Goal: Task Accomplishment & Management: Manage account settings

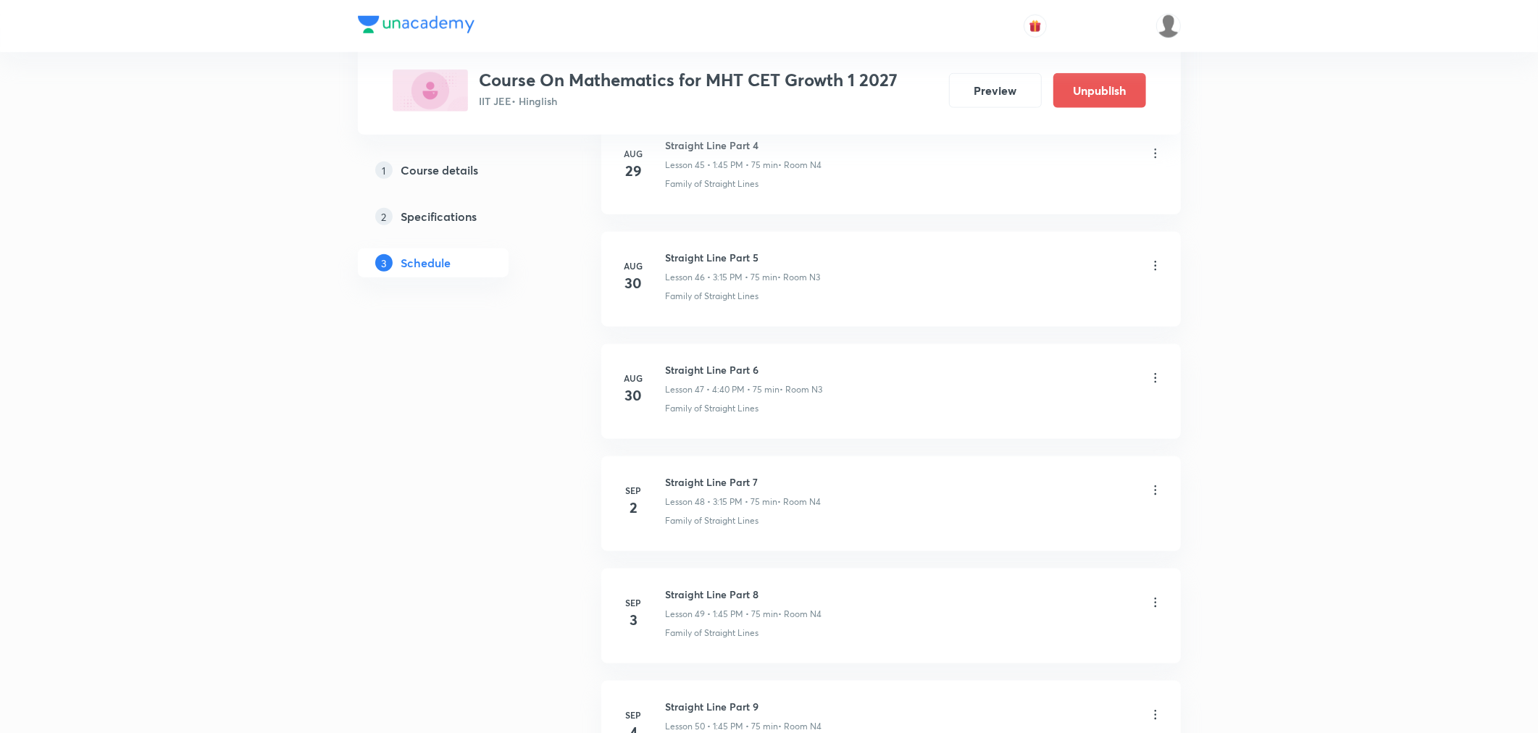
scroll to position [6163, 0]
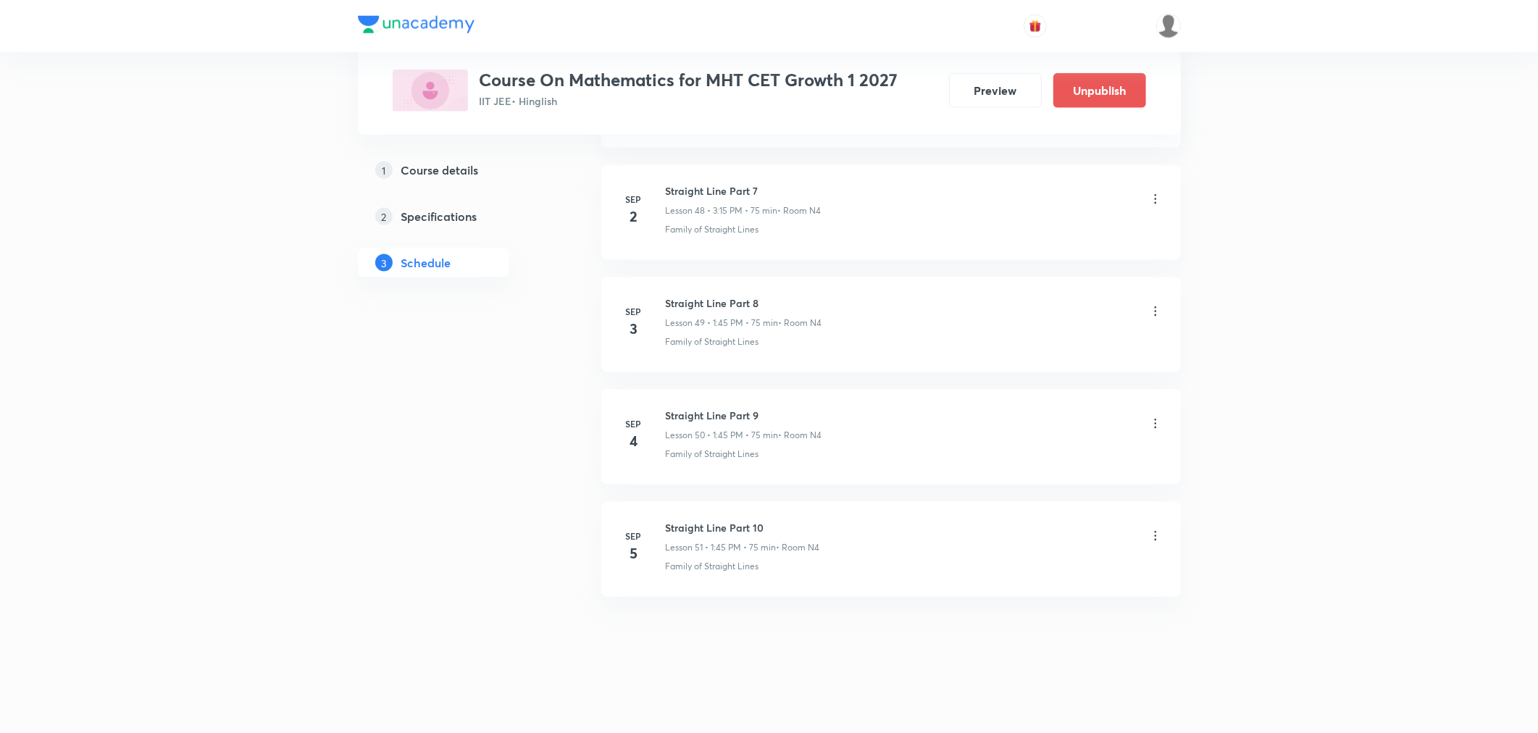
click at [1156, 426] on icon at bounding box center [1155, 424] width 14 height 14
click at [1040, 489] on p "Delete" at bounding box center [1027, 487] width 30 height 15
click at [996, 706] on button "Delete" at bounding box center [978, 702] width 128 height 35
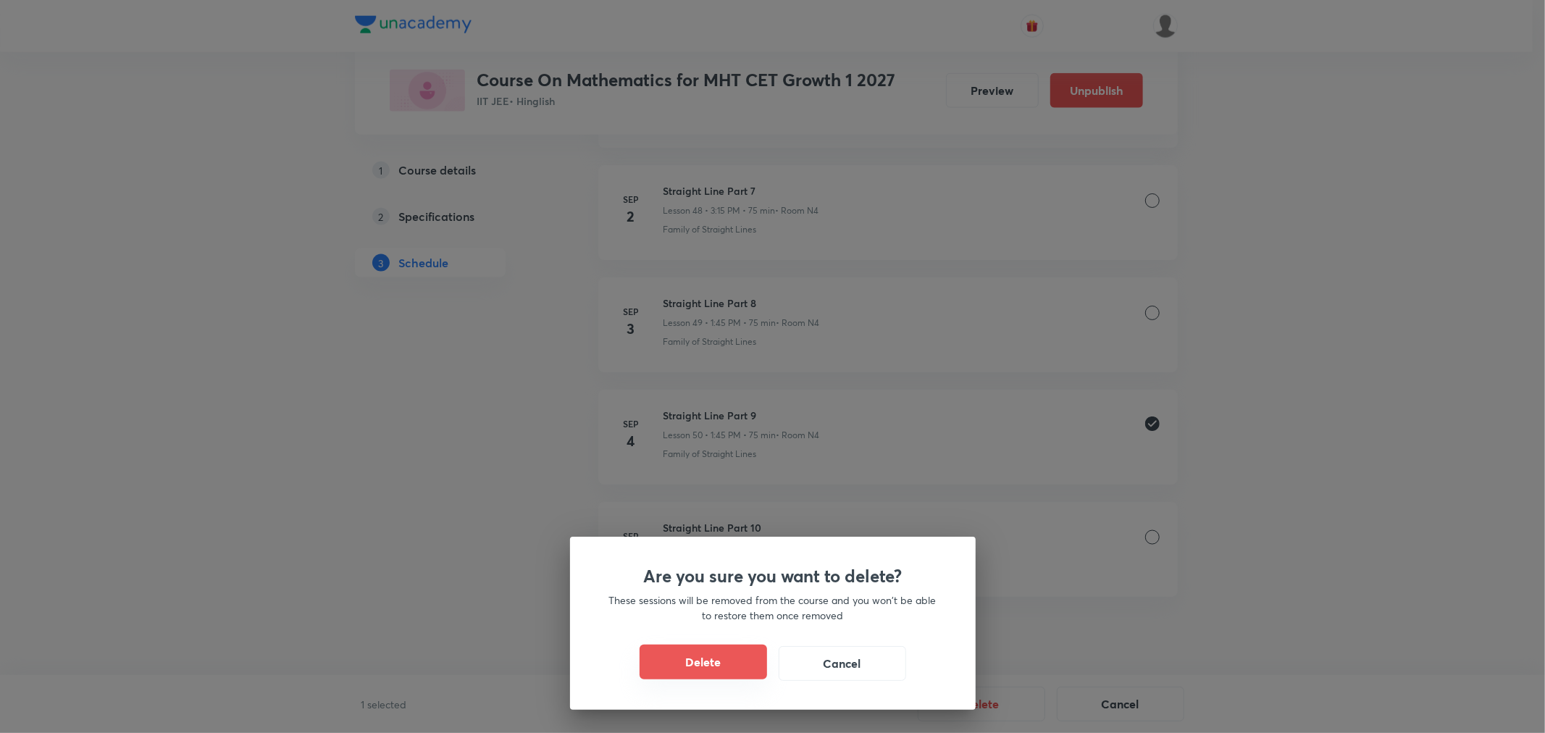
click at [728, 657] on button "Delete" at bounding box center [704, 662] width 128 height 35
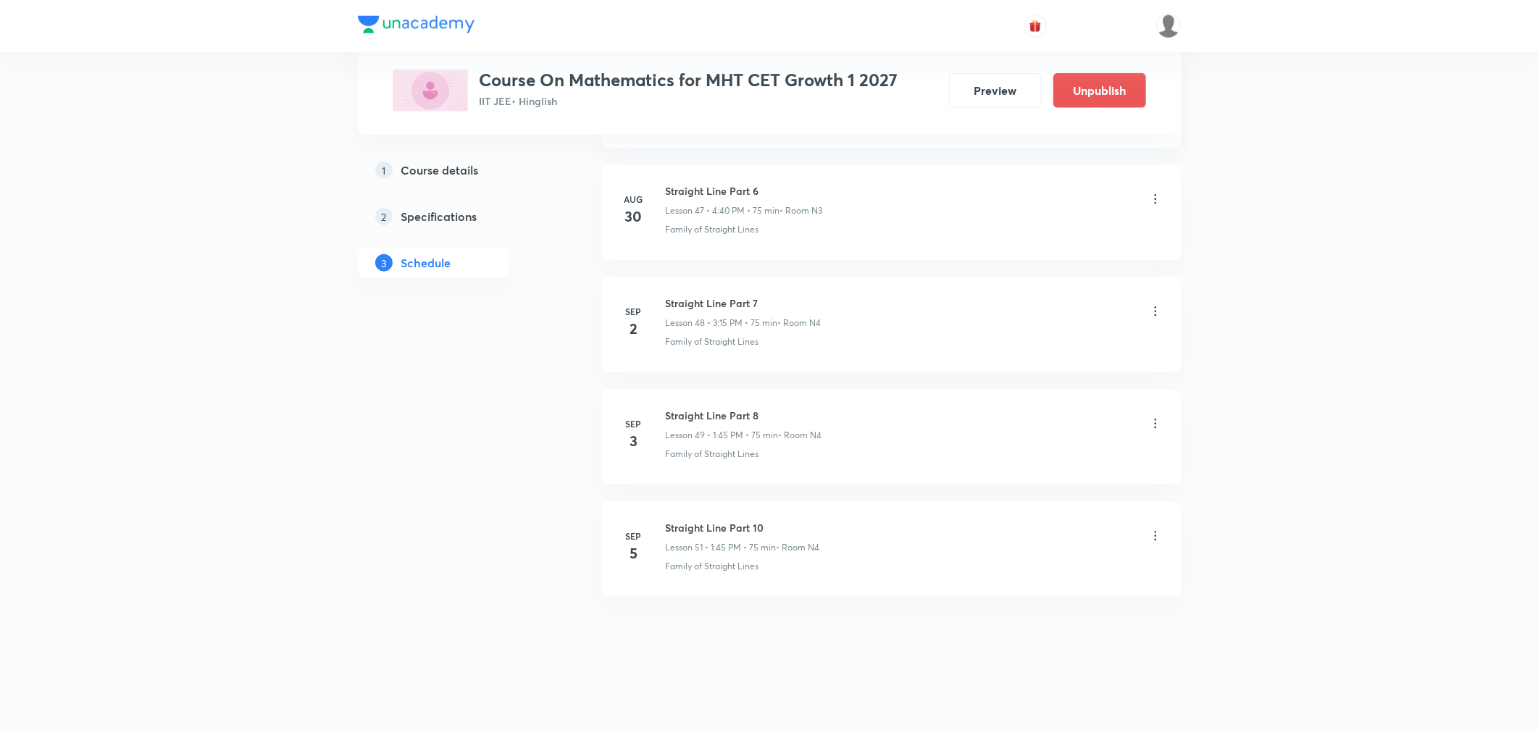
scroll to position [6051, 0]
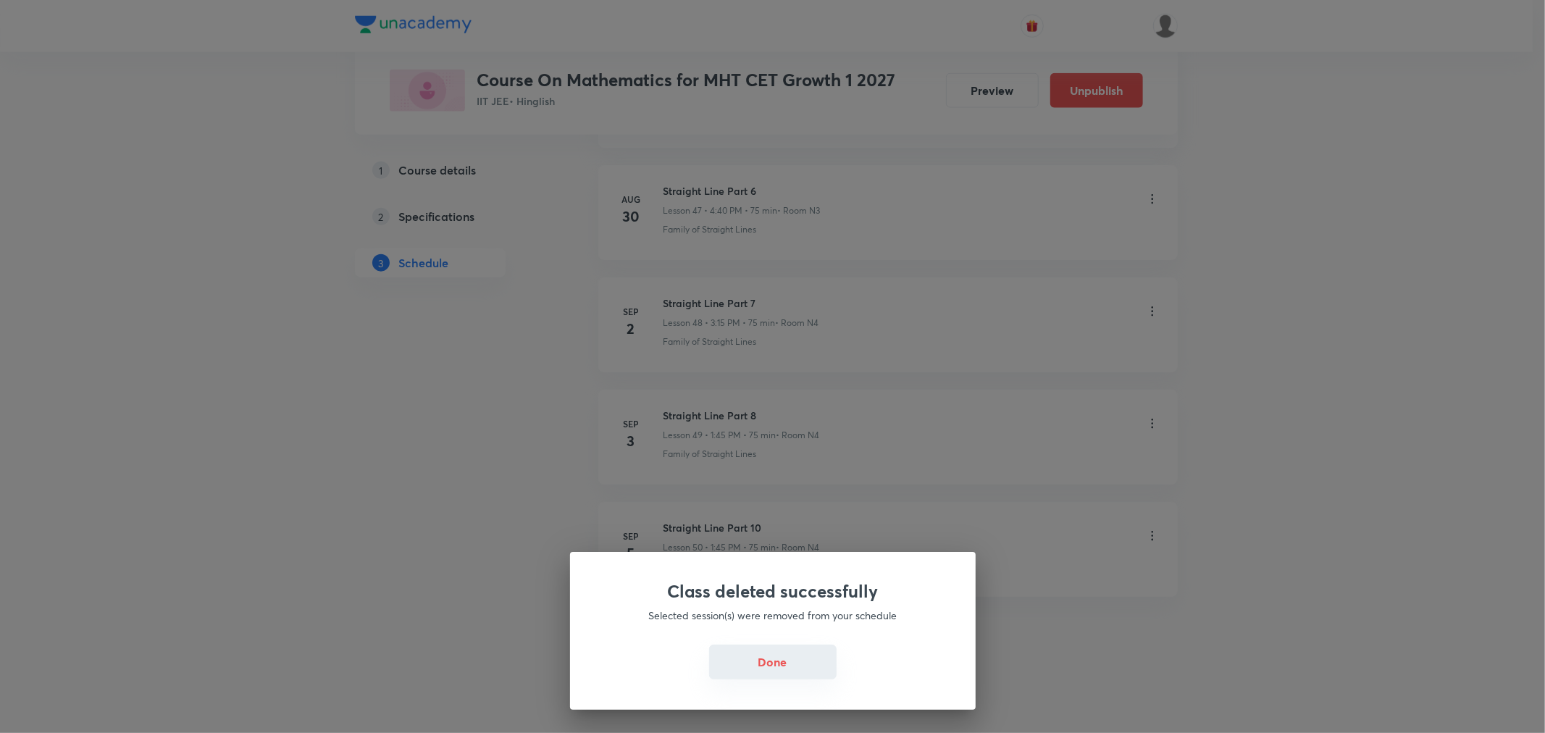
click at [779, 667] on button "Done" at bounding box center [773, 662] width 128 height 35
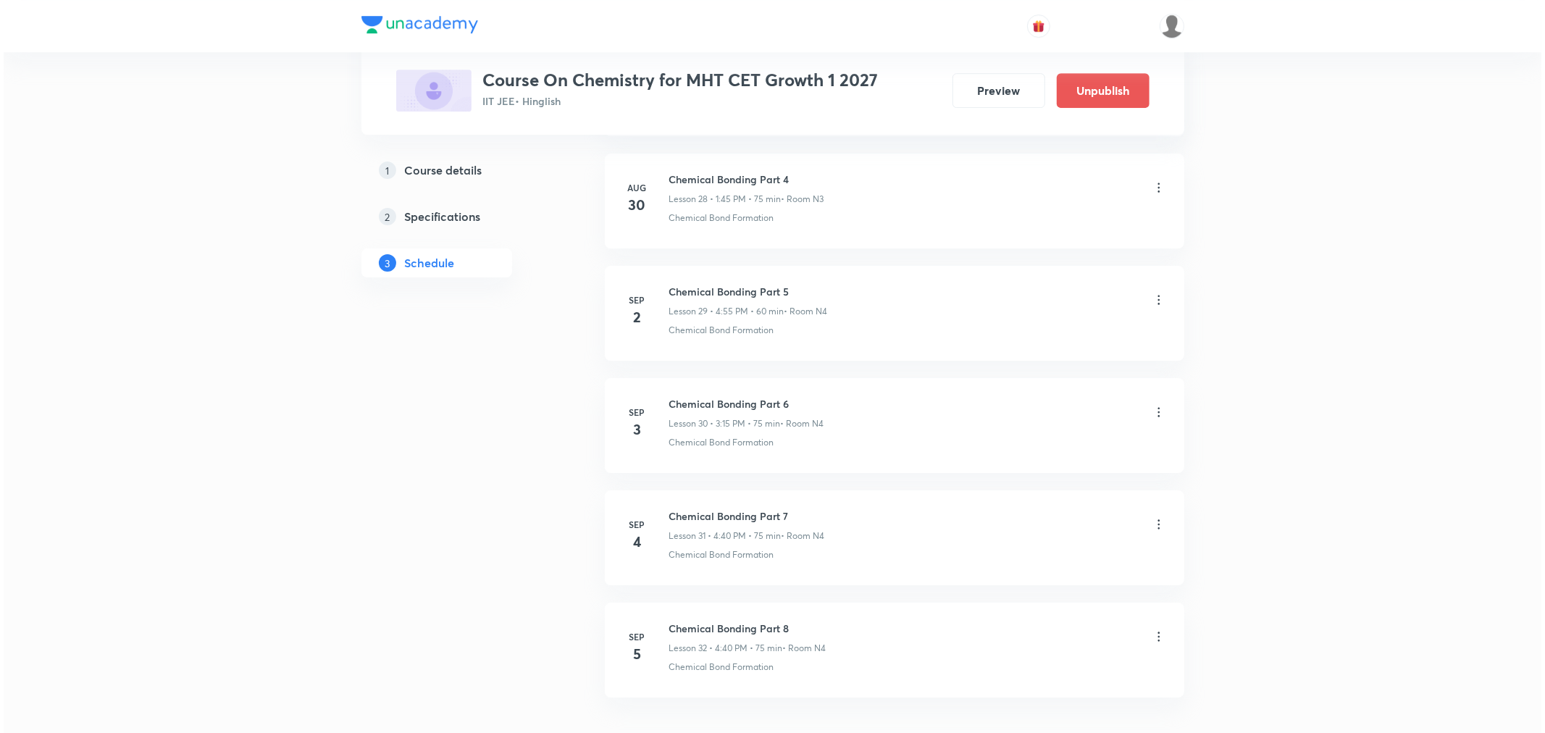
scroll to position [4025, 0]
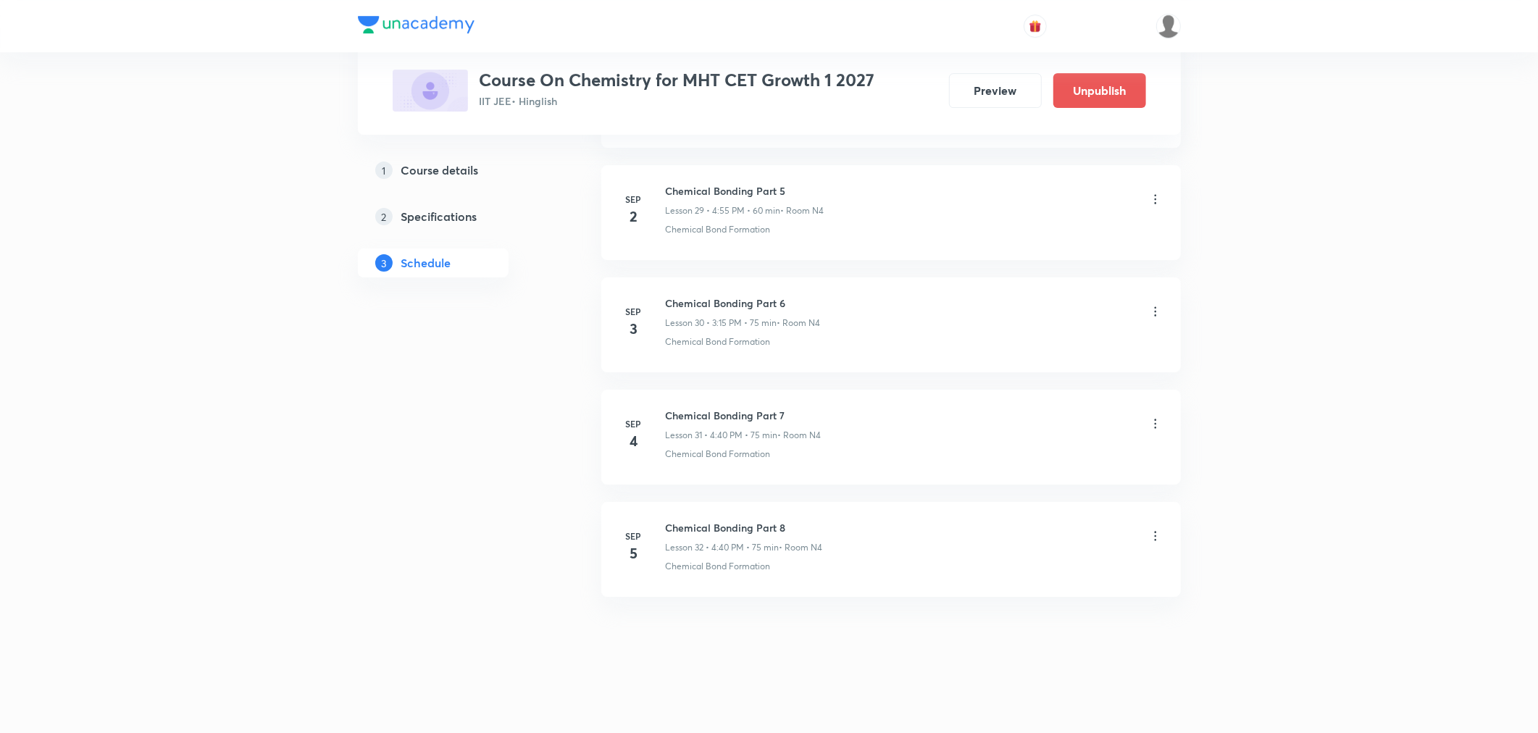
click at [1156, 422] on icon at bounding box center [1155, 424] width 14 height 14
click at [1014, 462] on p "Edit" at bounding box center [1021, 461] width 18 height 15
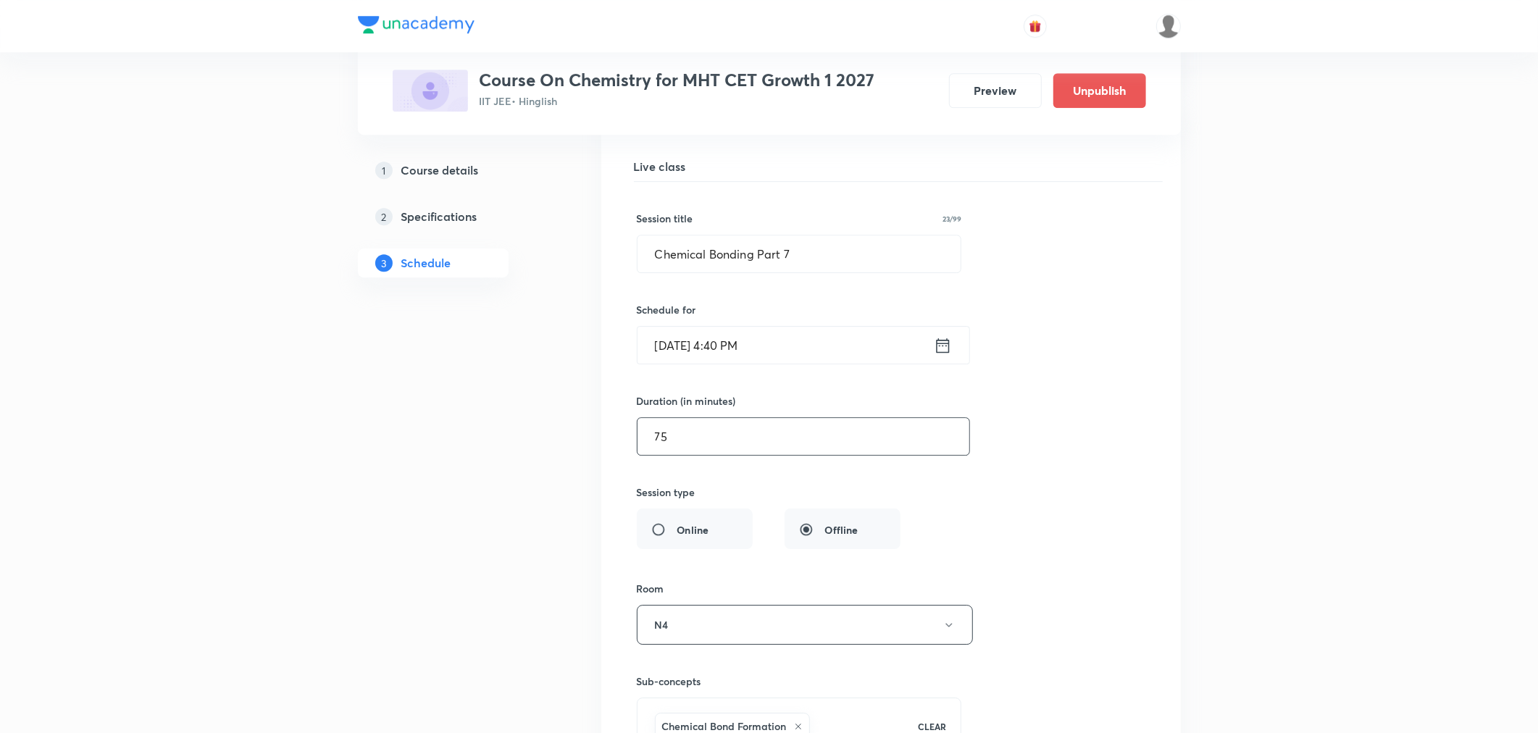
scroll to position [3515, 0]
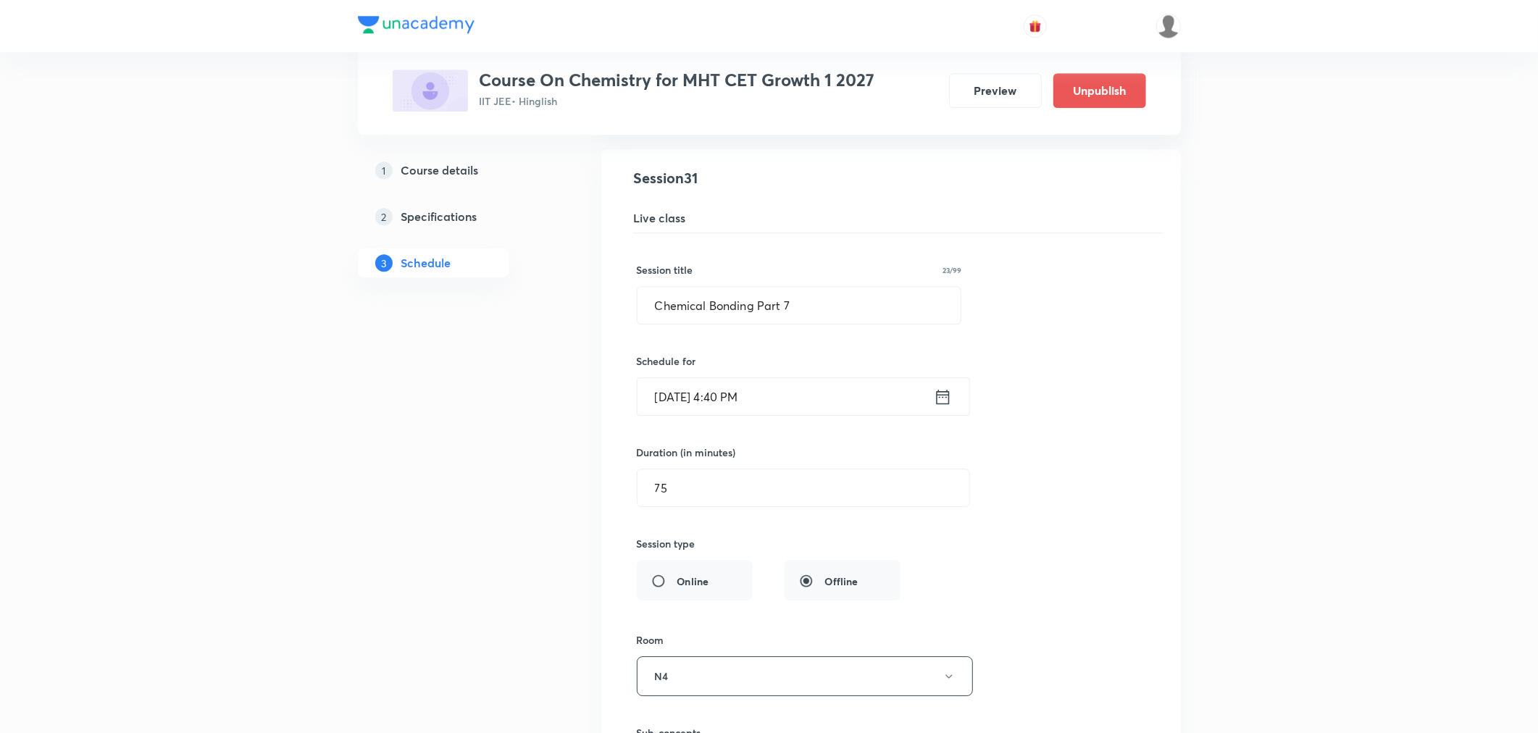
click at [940, 406] on icon at bounding box center [943, 397] width 18 height 20
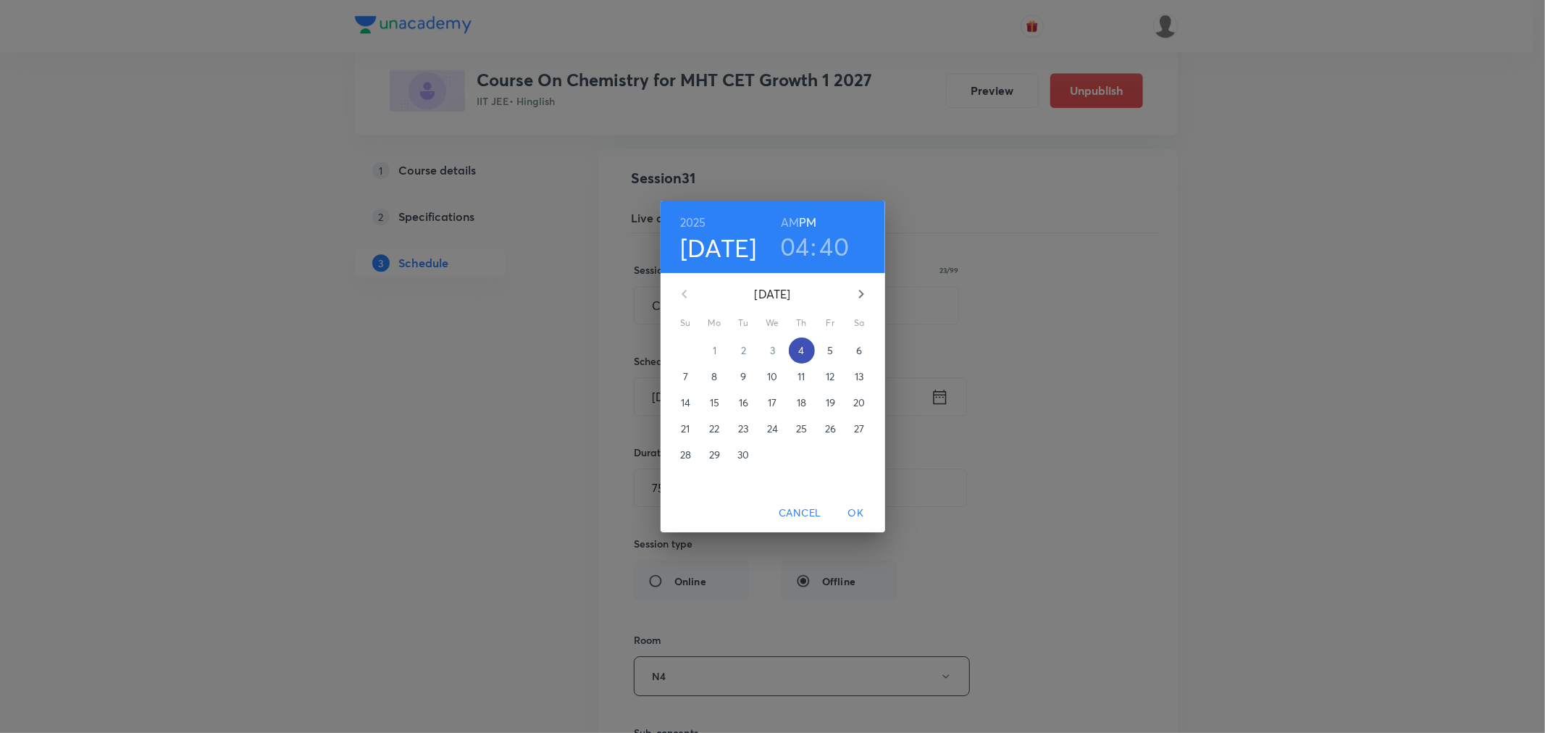
click at [798, 348] on span "4" at bounding box center [802, 350] width 26 height 14
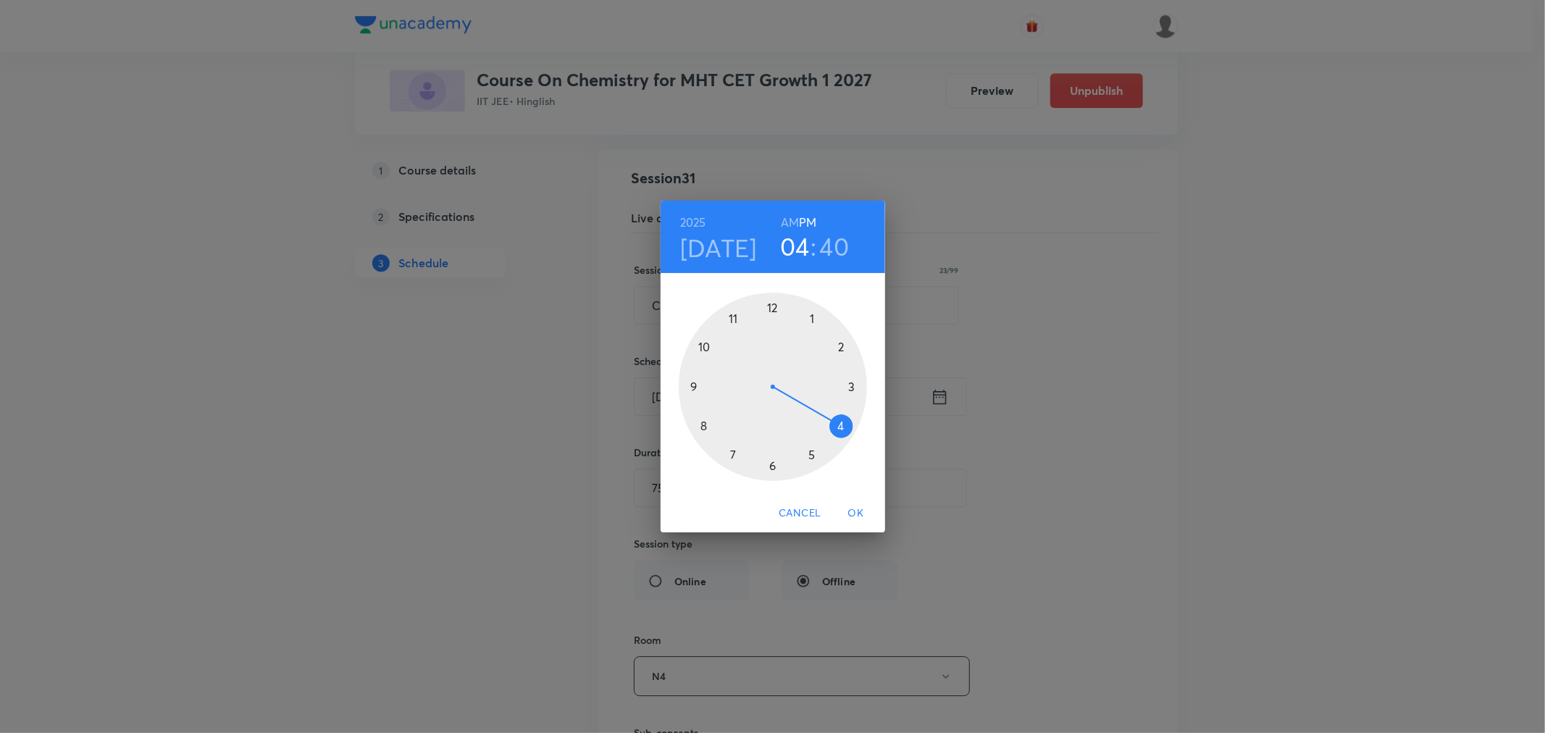
click at [811, 322] on div at bounding box center [773, 387] width 188 height 188
click at [693, 387] on div at bounding box center [773, 387] width 188 height 188
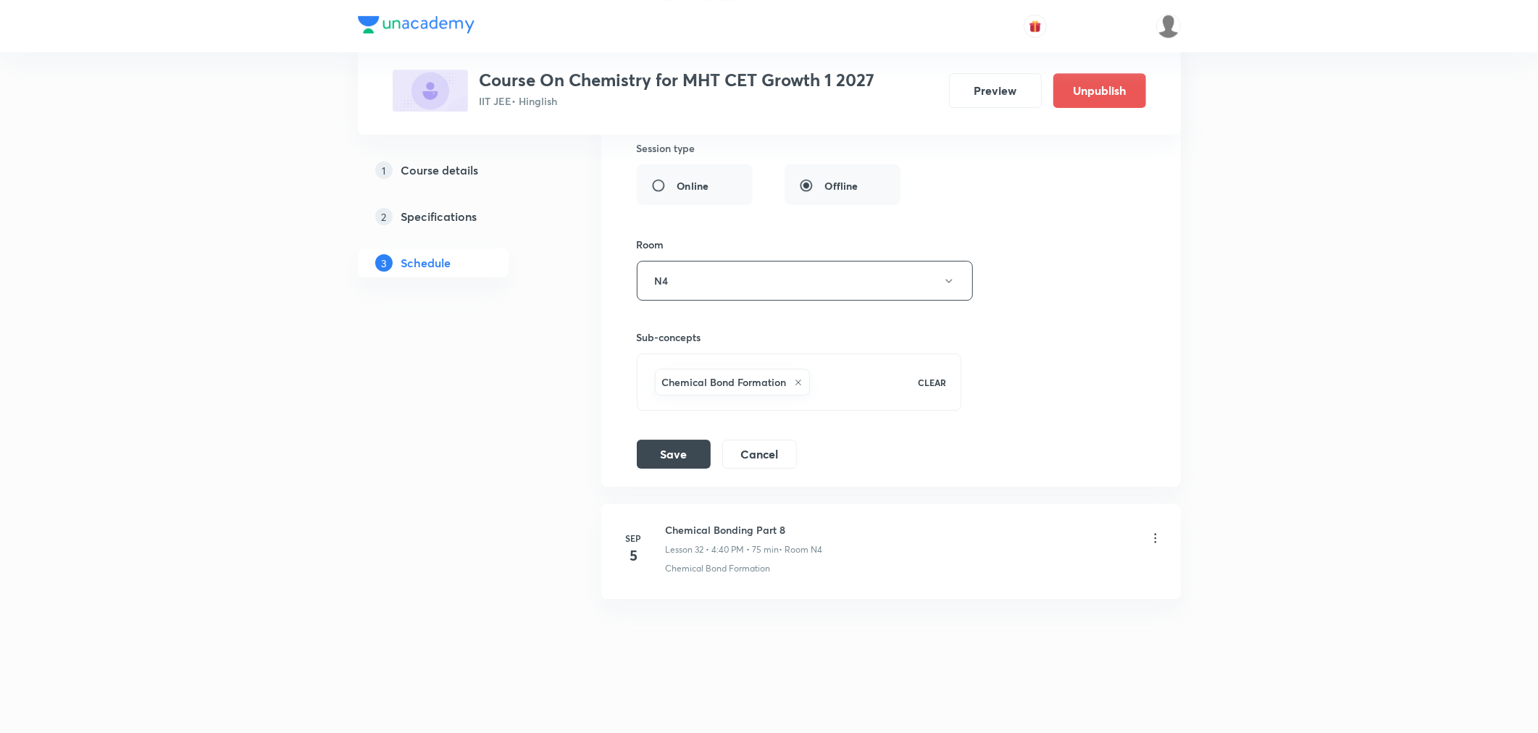
scroll to position [3917, 0]
click at [667, 448] on button "Save" at bounding box center [674, 450] width 74 height 29
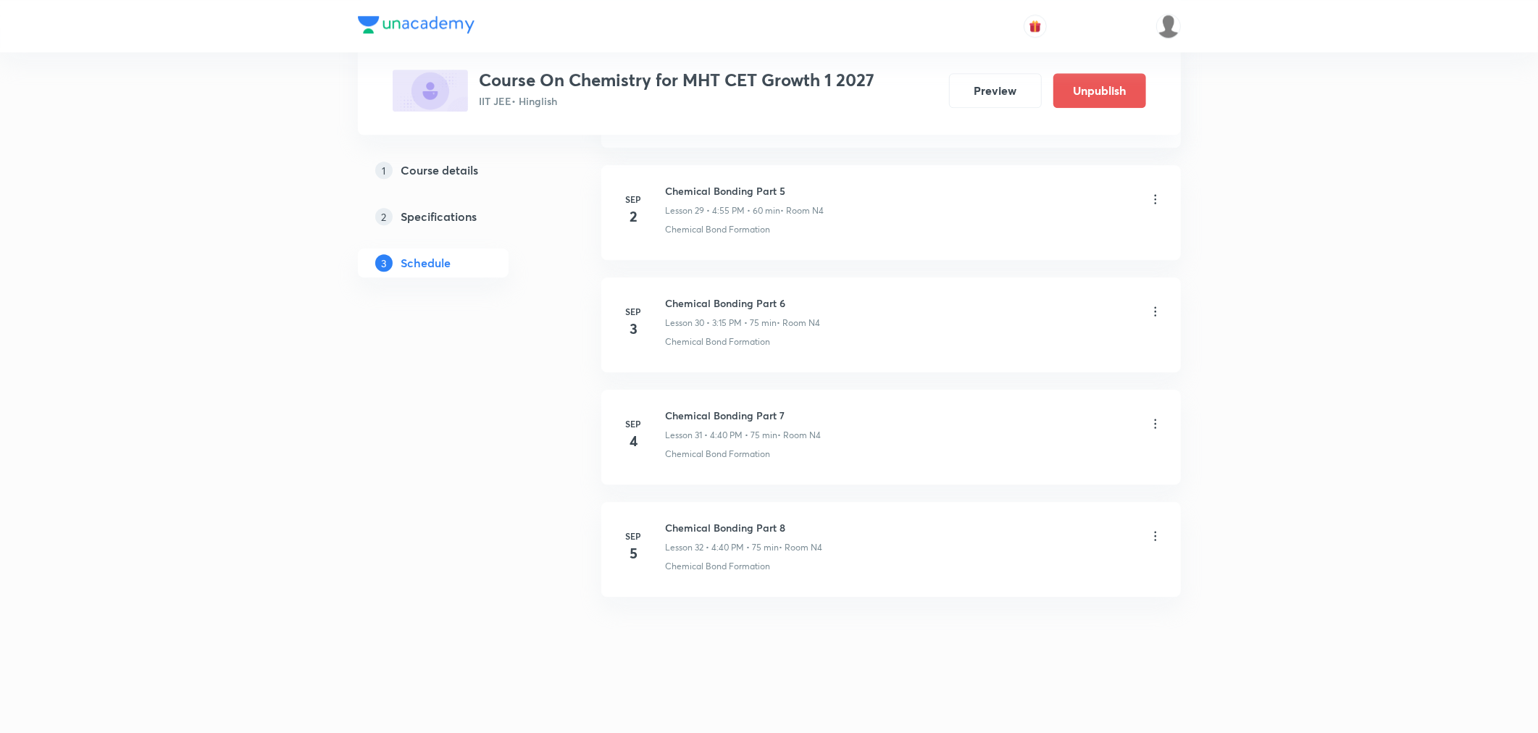
scroll to position [3359, 0]
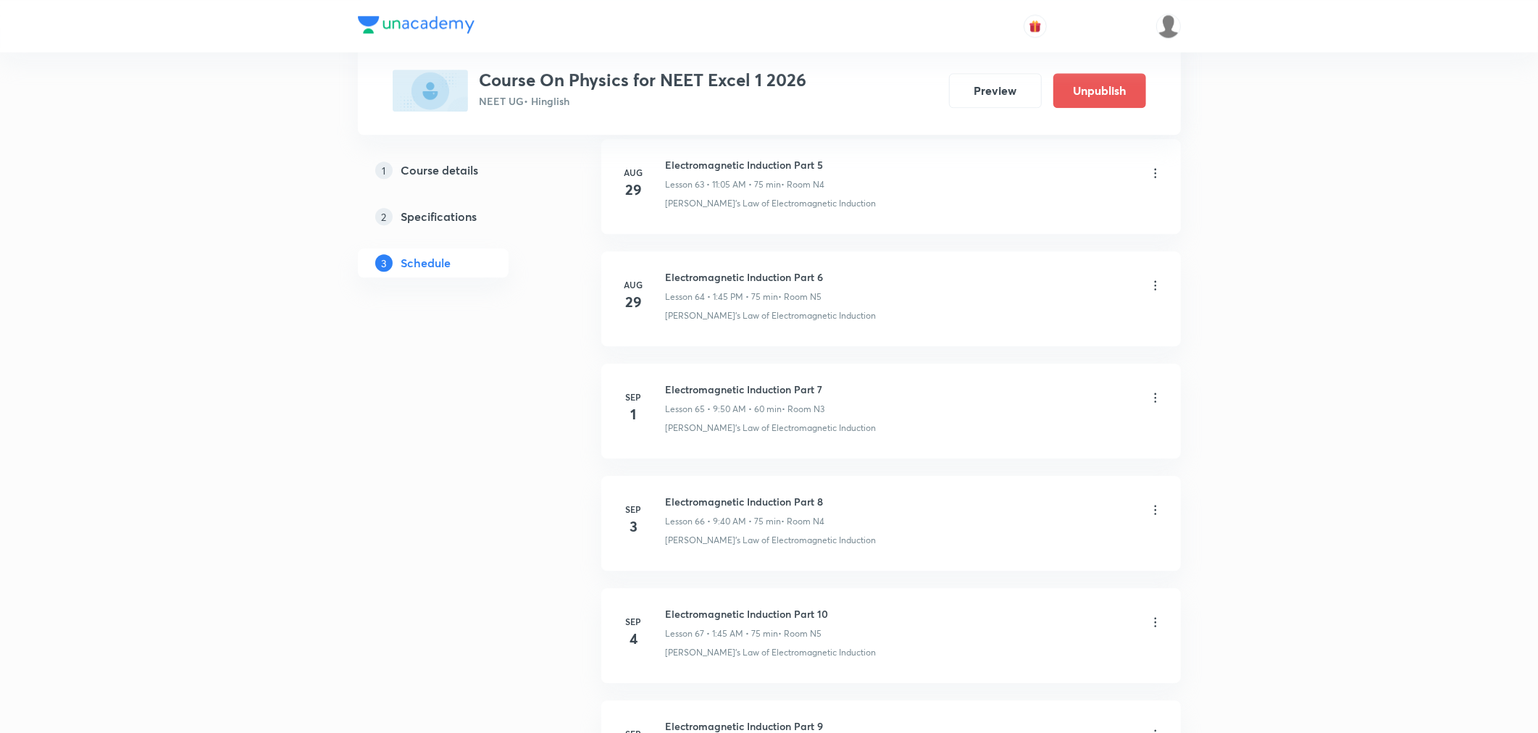
scroll to position [8187, 0]
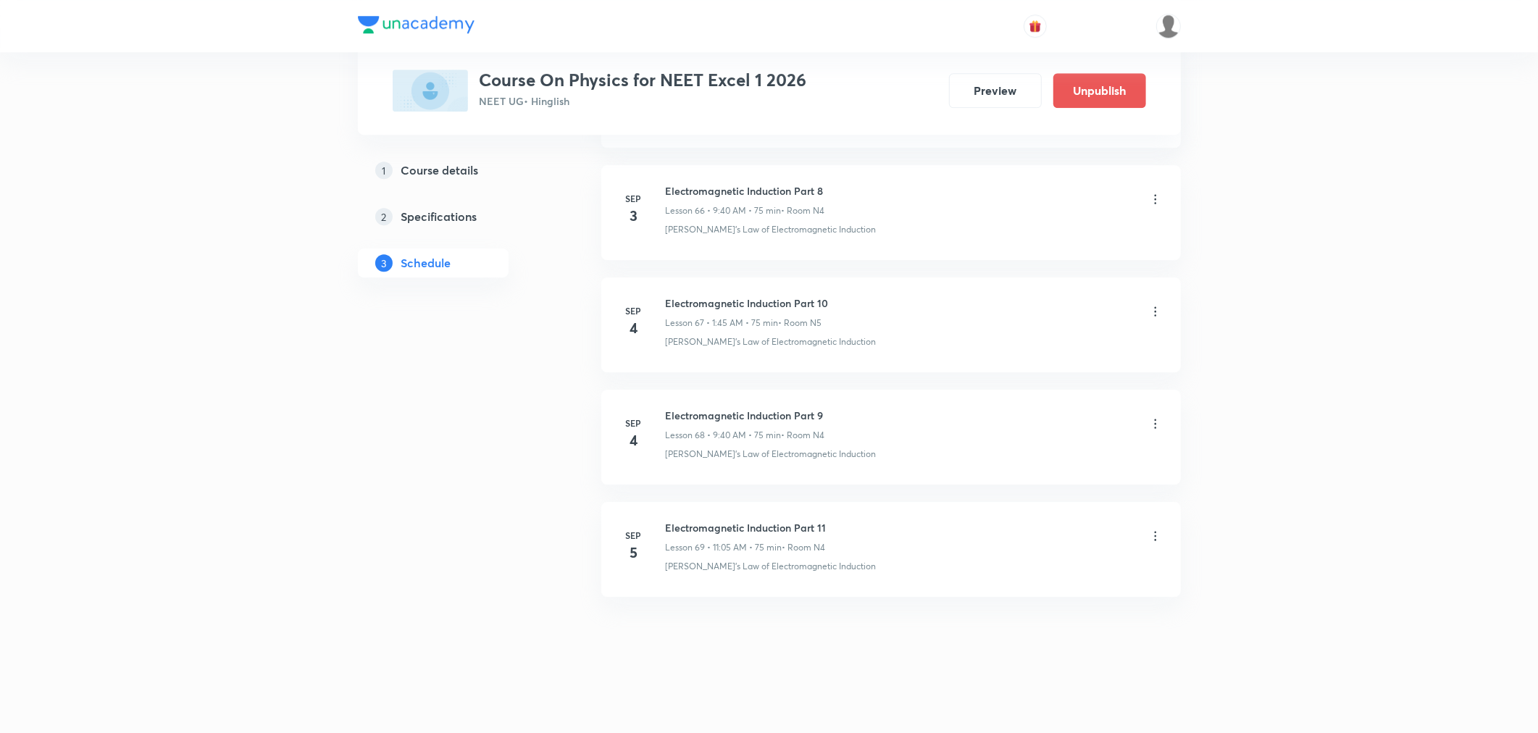
click at [1153, 308] on icon at bounding box center [1155, 311] width 14 height 14
click at [1030, 375] on p "Delete" at bounding box center [1027, 375] width 30 height 15
click at [987, 701] on button "Delete" at bounding box center [978, 702] width 128 height 35
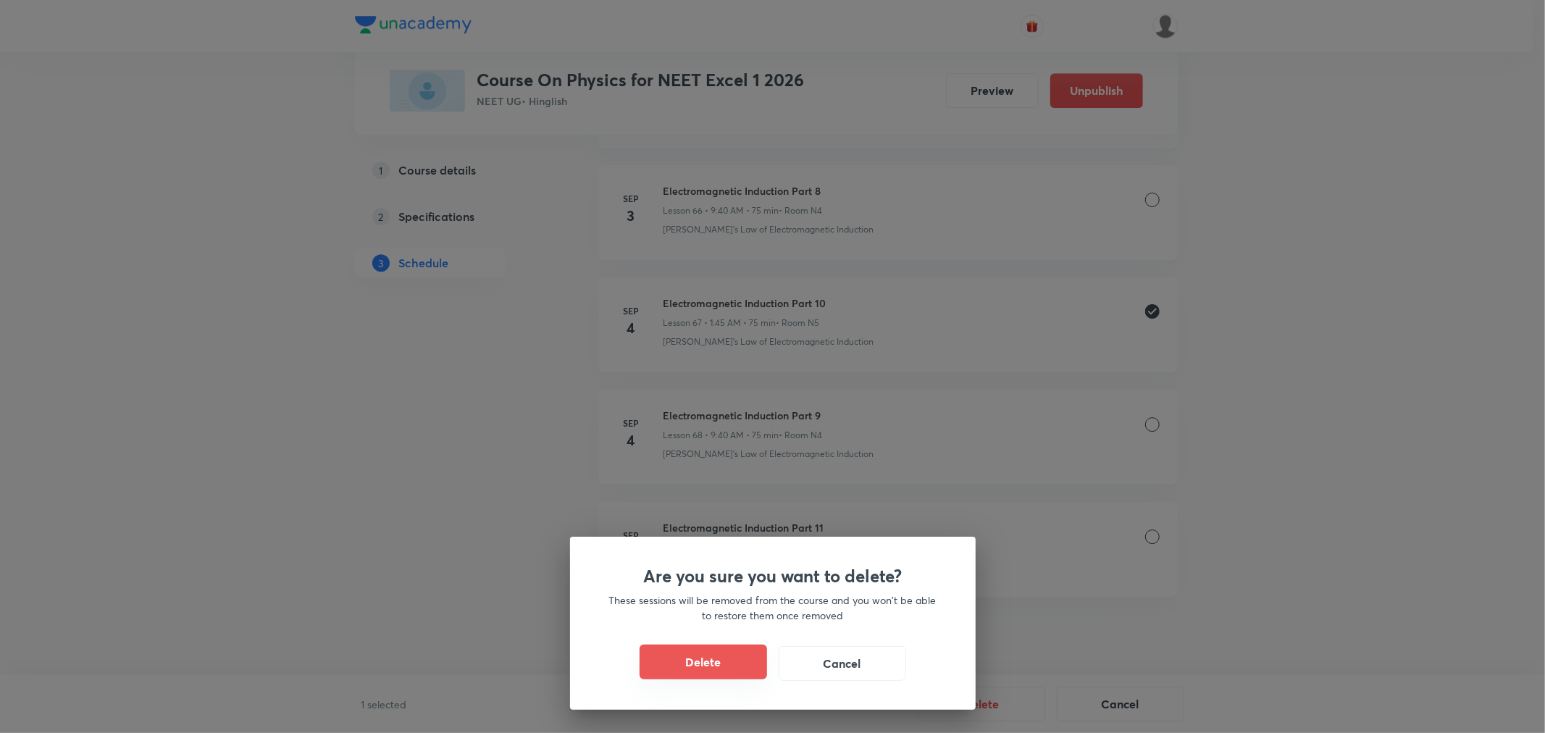
click at [706, 665] on button "Delete" at bounding box center [704, 662] width 128 height 35
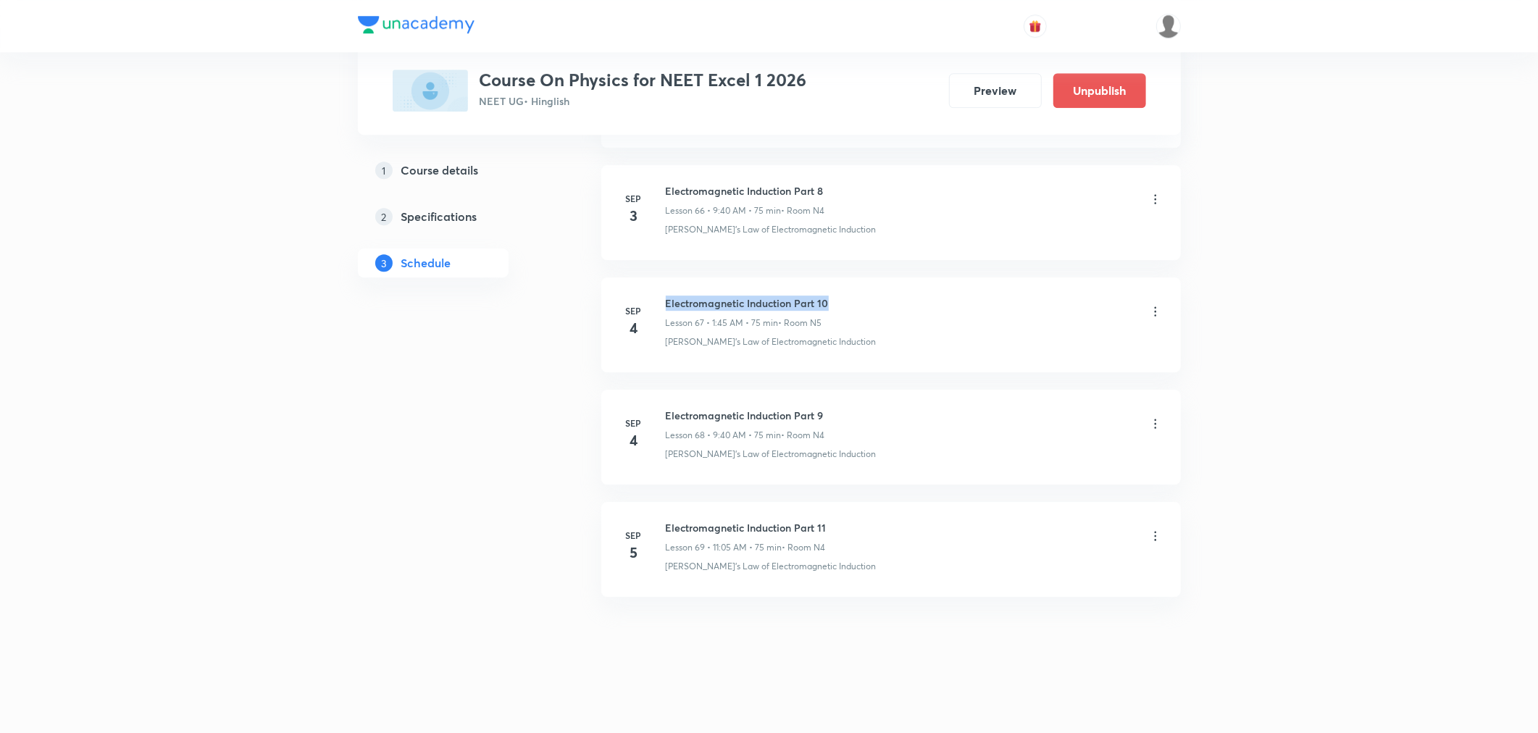
drag, startPoint x: 665, startPoint y: 298, endPoint x: 911, endPoint y: 301, distance: 246.3
click at [911, 301] on div "Electromagnetic Induction Part 10 Lesson 67 • 1:45 AM • 75 min • Room N5" at bounding box center [914, 313] width 497 height 34
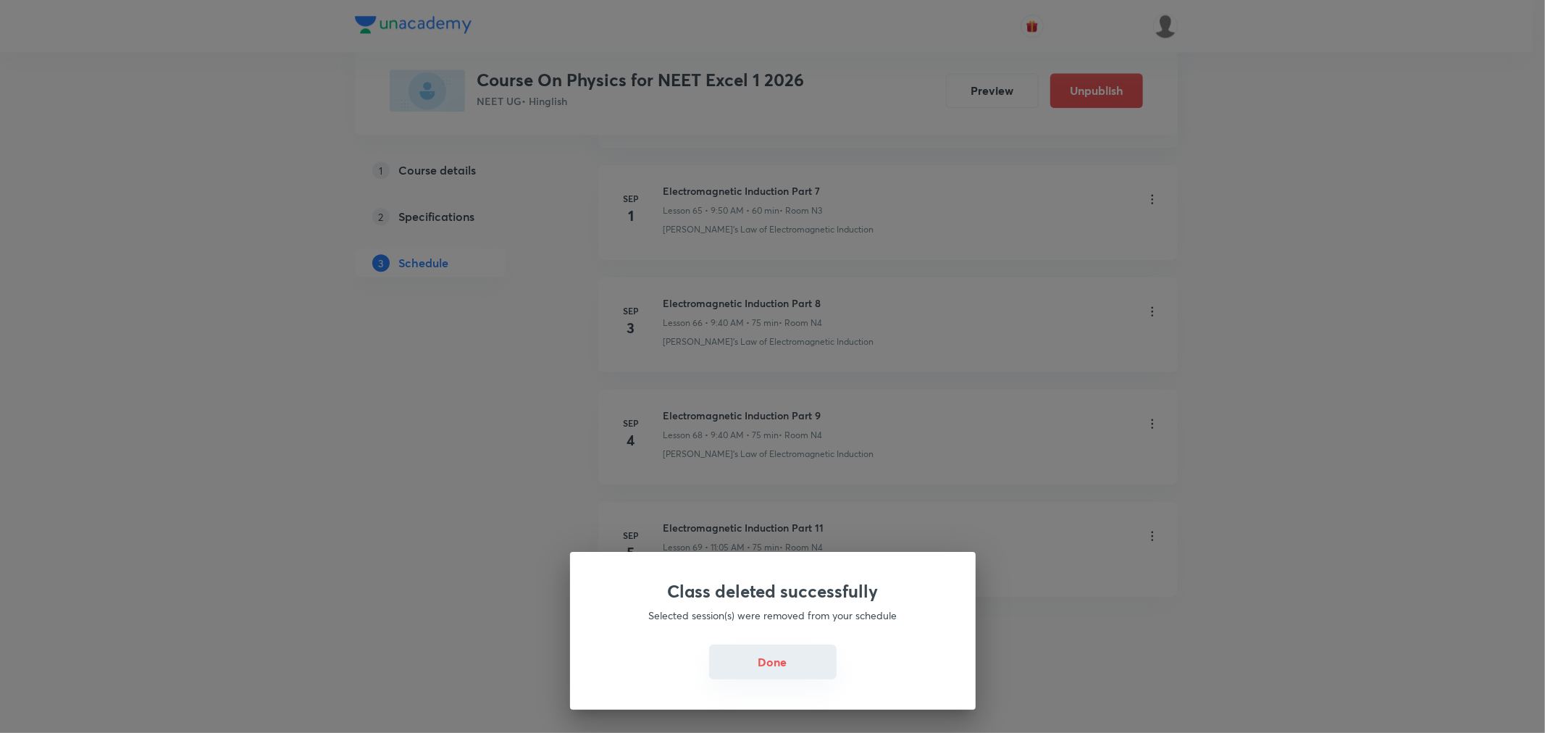
click at [799, 648] on button "Done" at bounding box center [773, 662] width 128 height 35
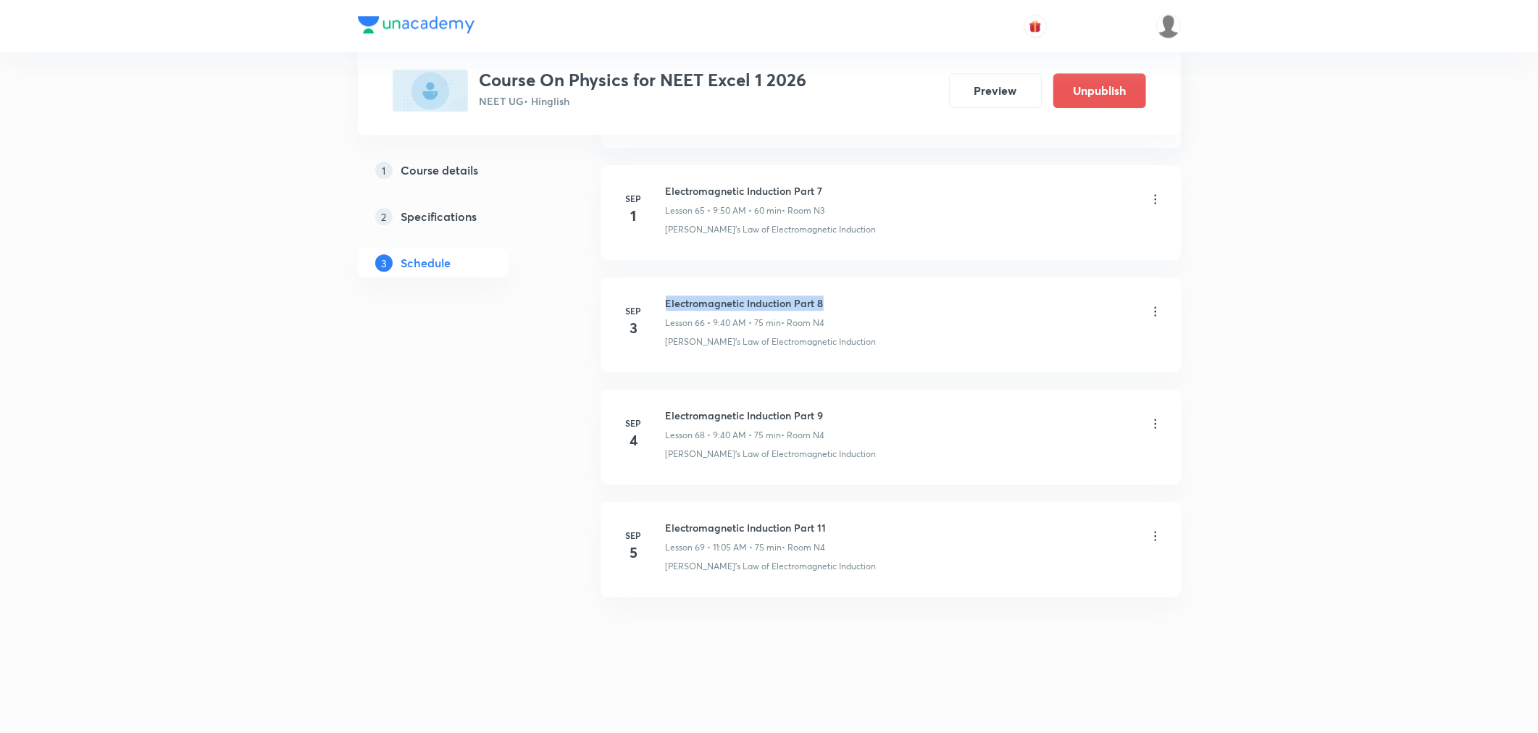
drag, startPoint x: 667, startPoint y: 299, endPoint x: 848, endPoint y: 300, distance: 181.8
click at [848, 300] on div "Electromagnetic Induction Part 8 Lesson 66 • 9:40 AM • 75 min • Room N4" at bounding box center [914, 313] width 497 height 34
drag, startPoint x: 665, startPoint y: 295, endPoint x: 843, endPoint y: 299, distance: 178.3
click at [843, 299] on div "Electromagnetic Induction Part 8 Lesson 66 • 9:40 AM • 75 min • Room N4" at bounding box center [914, 313] width 497 height 34
copy h6 "Electromagnetic Induction Part 8"
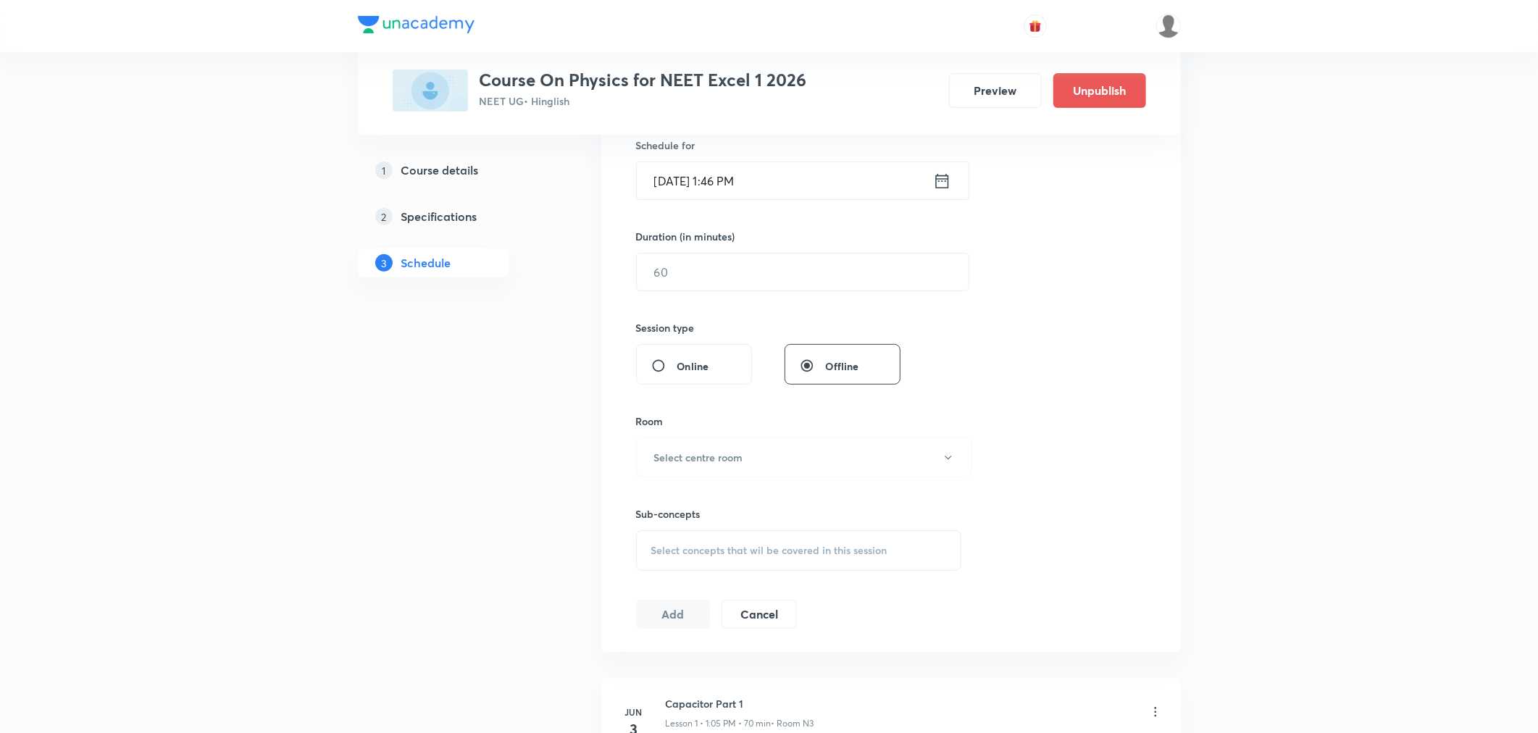
scroll to position [0, 0]
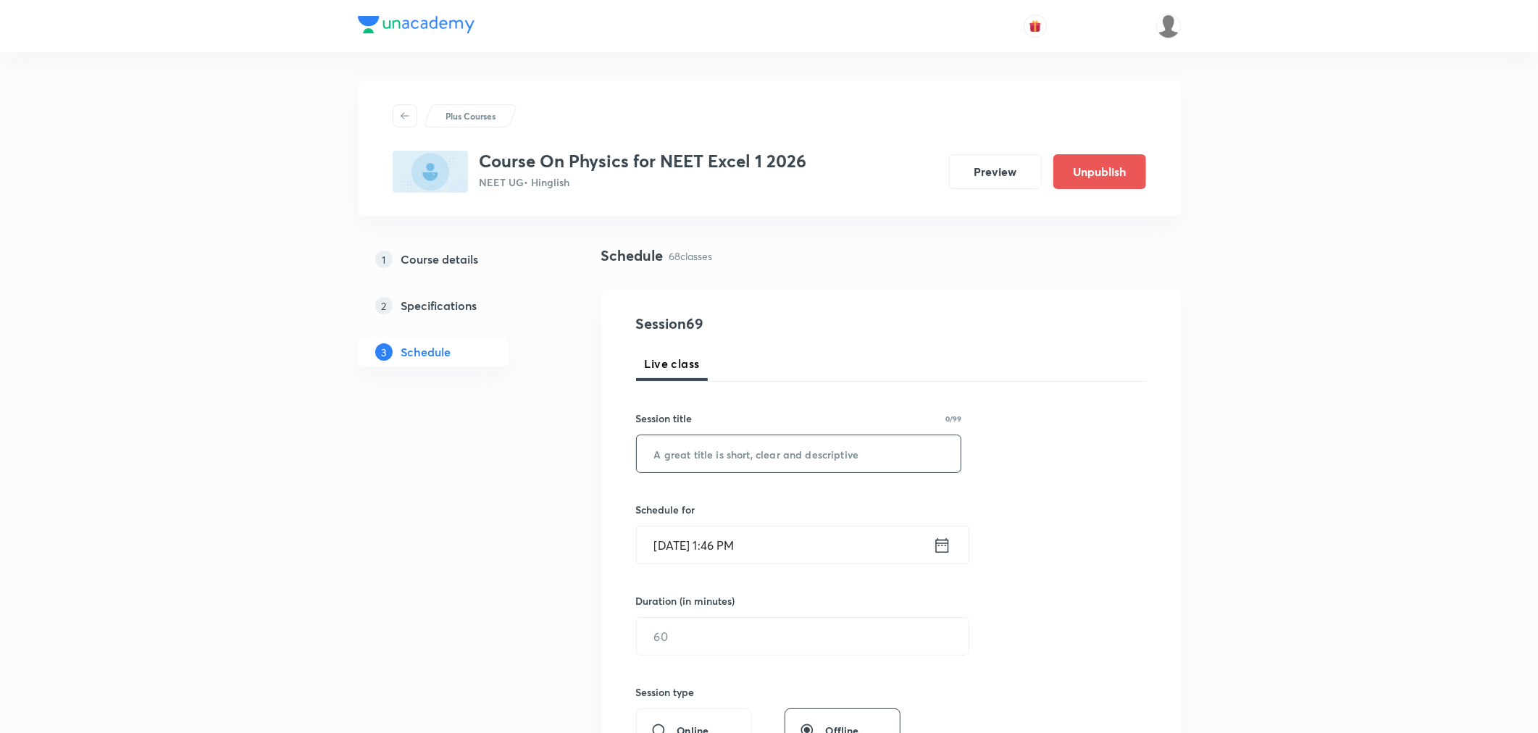
click at [835, 467] on input "text" at bounding box center [799, 453] width 325 height 37
paste input "Electromagnetic Induction Part 8"
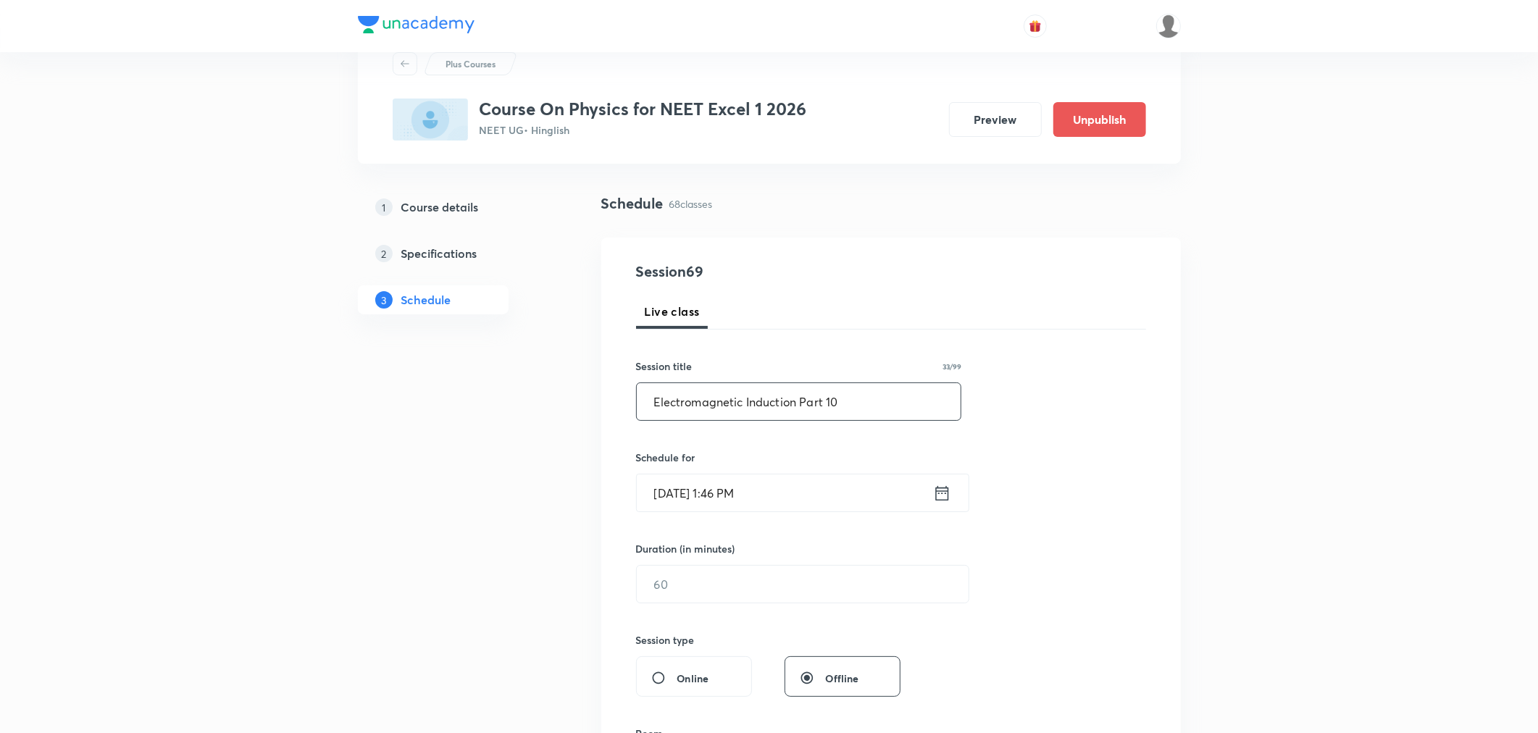
scroll to position [80, 0]
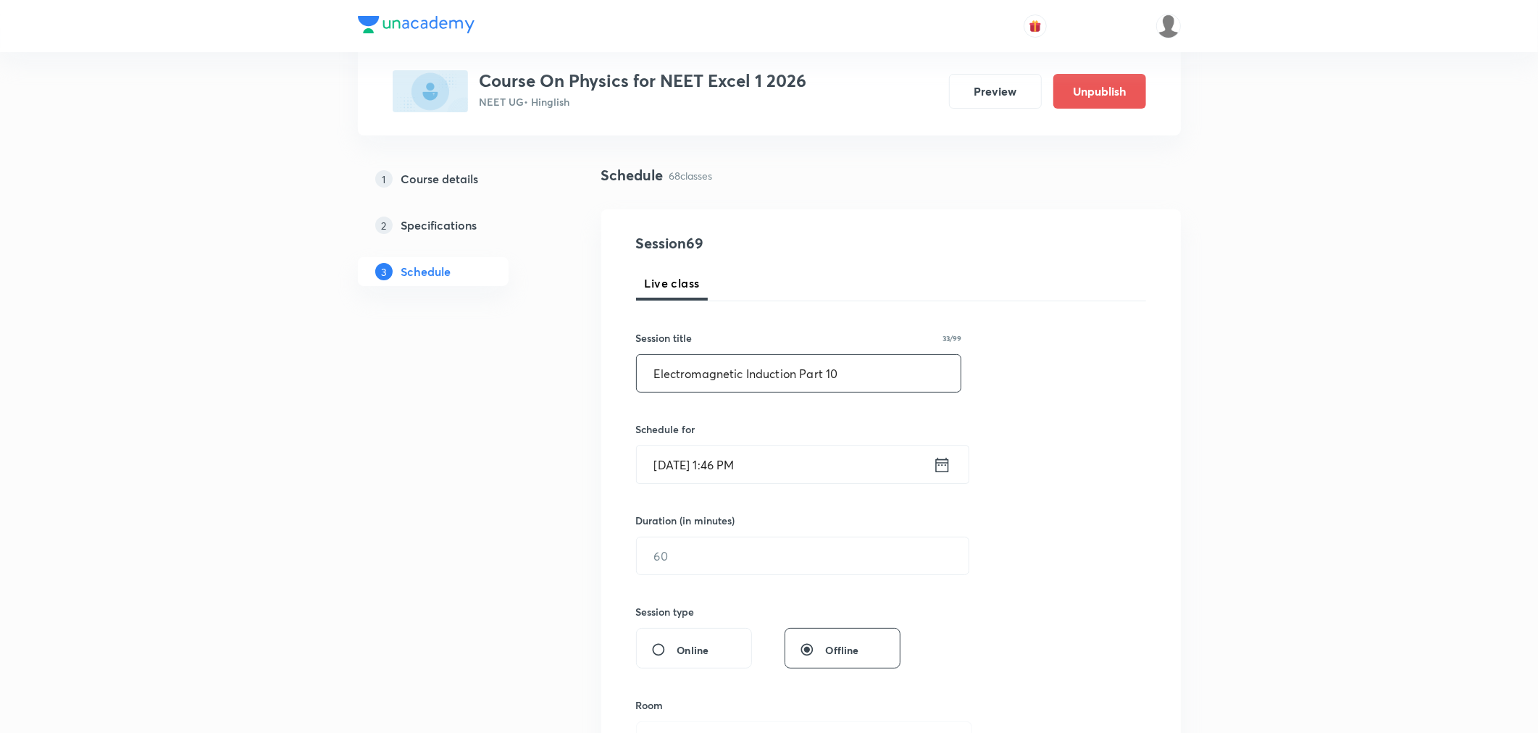
type input "Electromagnetic Induction Part 10"
click at [943, 467] on icon at bounding box center [942, 465] width 18 height 20
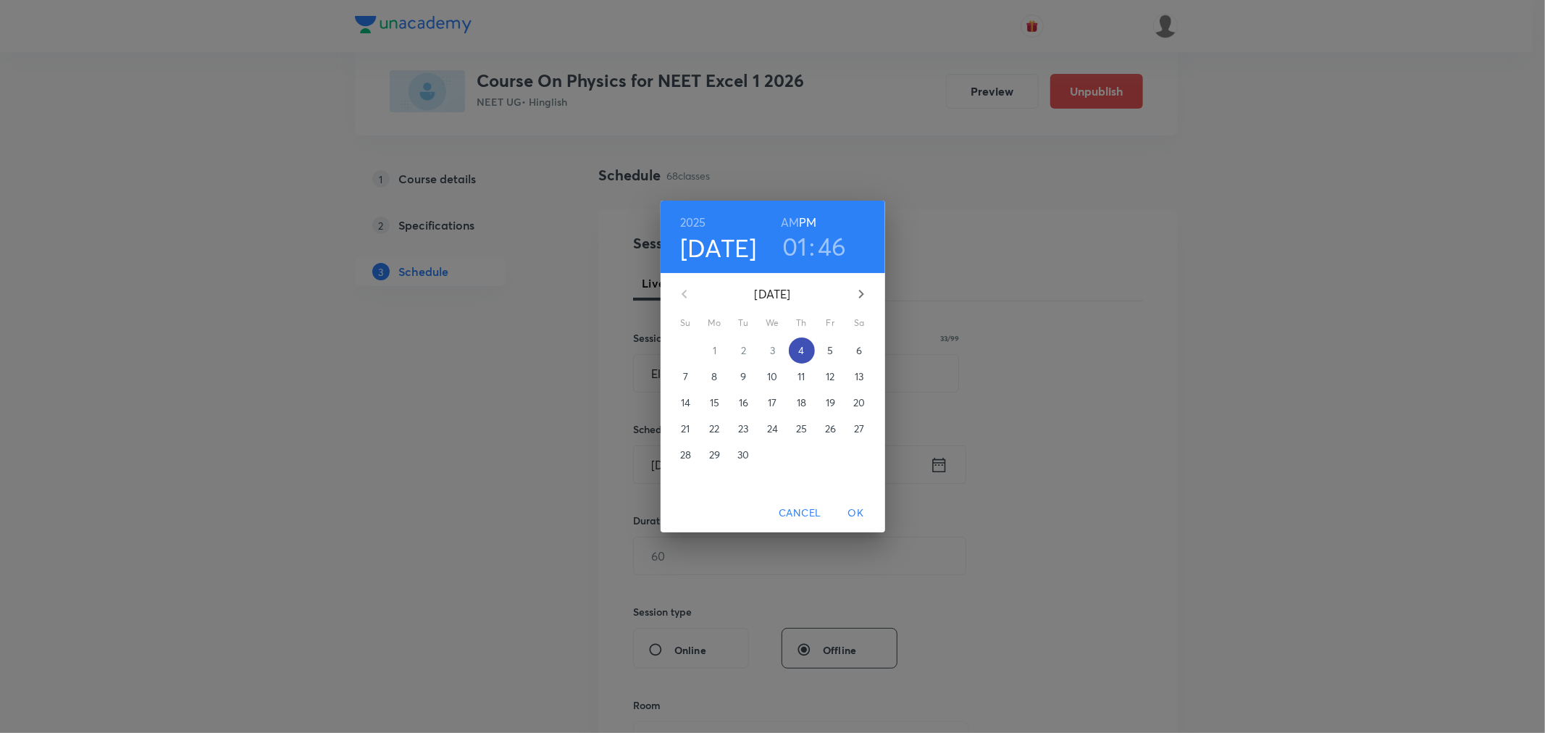
click at [797, 353] on span "4" at bounding box center [802, 350] width 26 height 14
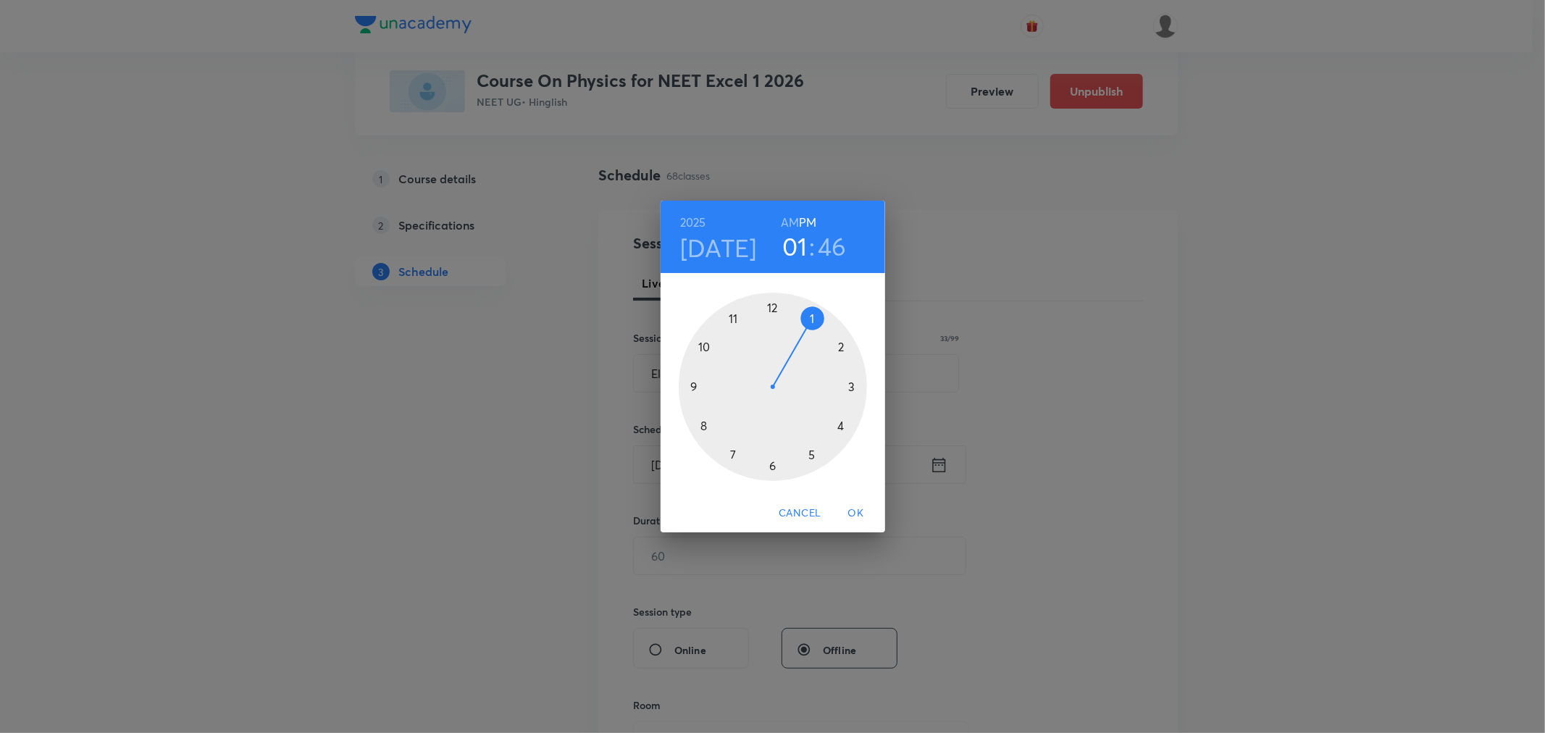
click at [813, 321] on div at bounding box center [773, 387] width 188 height 188
click at [705, 346] on div at bounding box center [773, 387] width 188 height 188
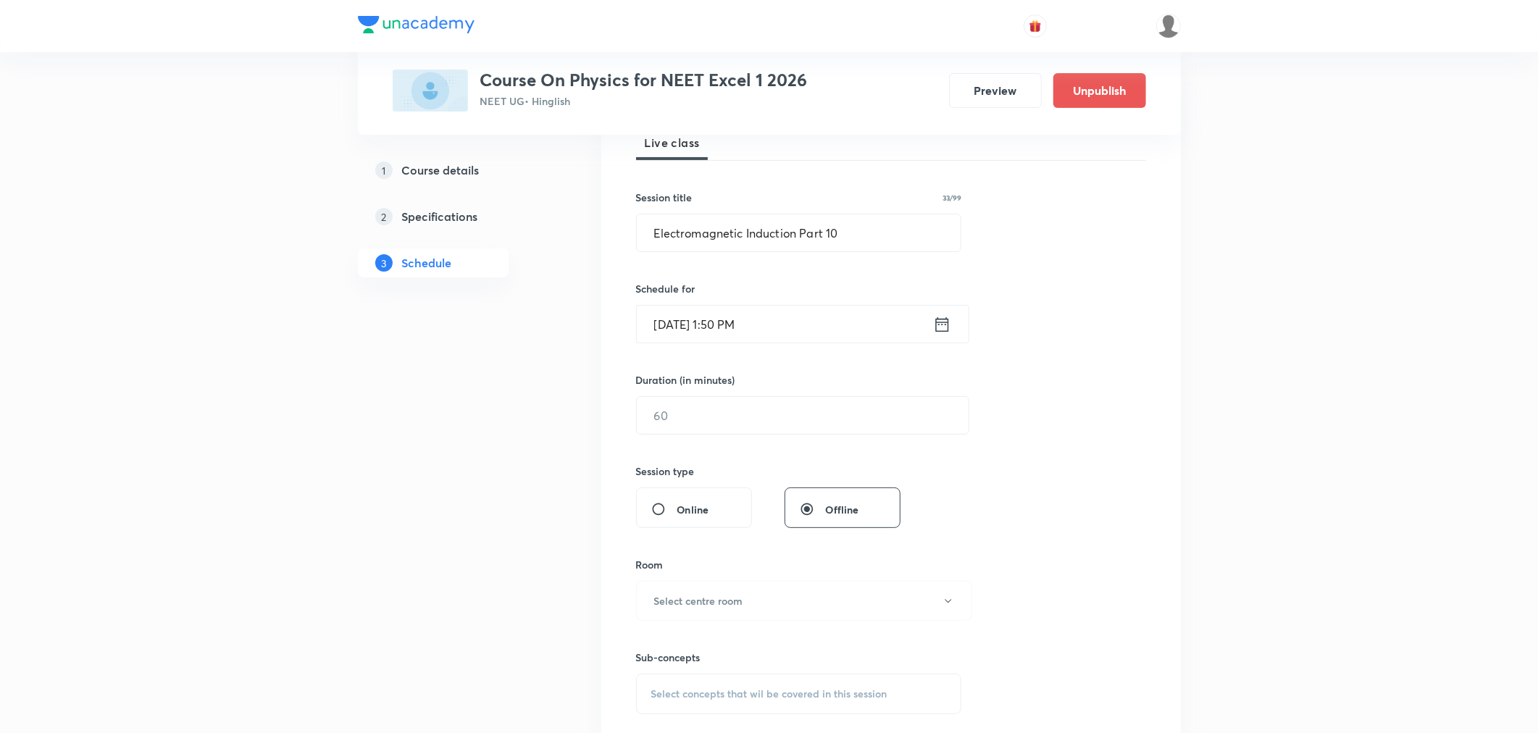
scroll to position [241, 0]
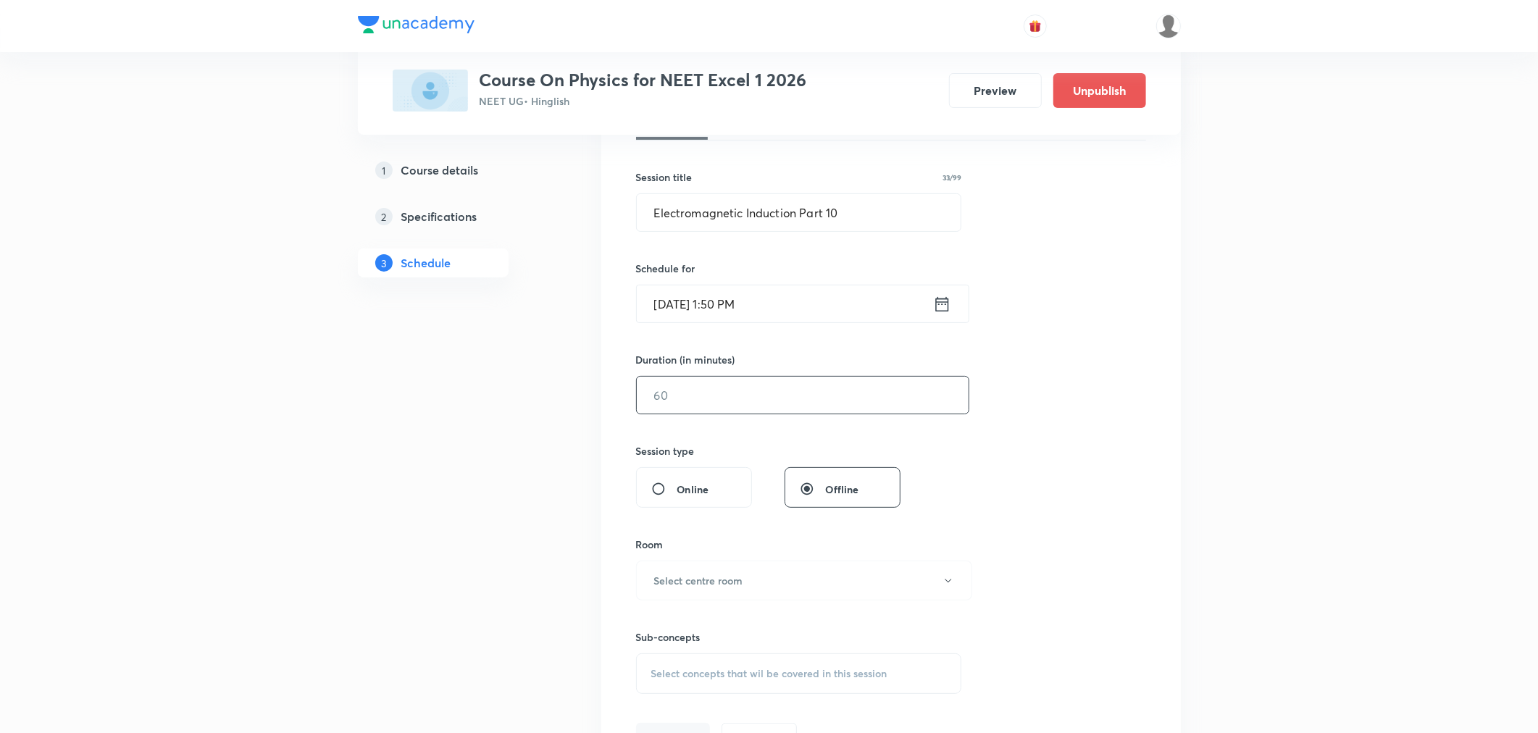
click at [737, 382] on input "text" at bounding box center [803, 395] width 332 height 37
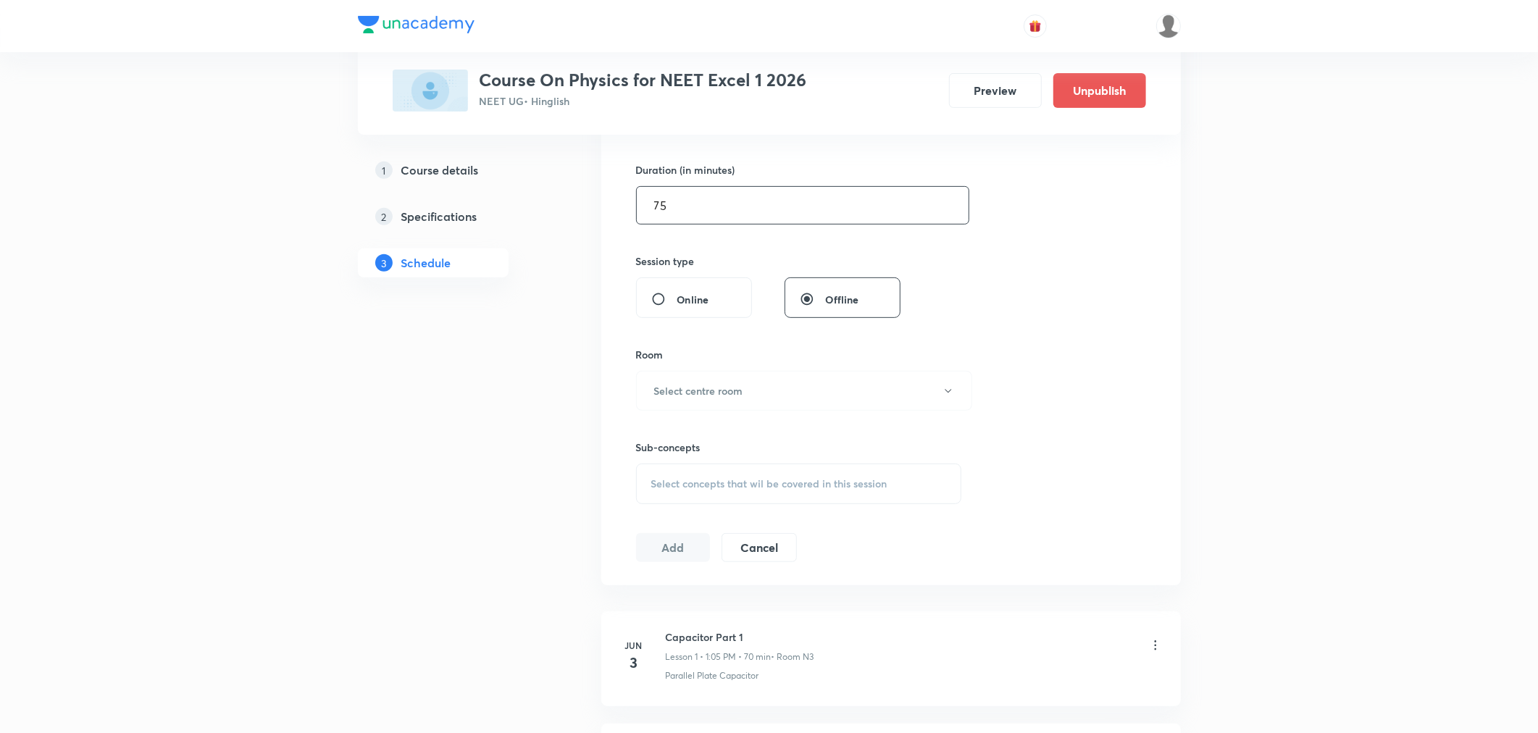
scroll to position [483, 0]
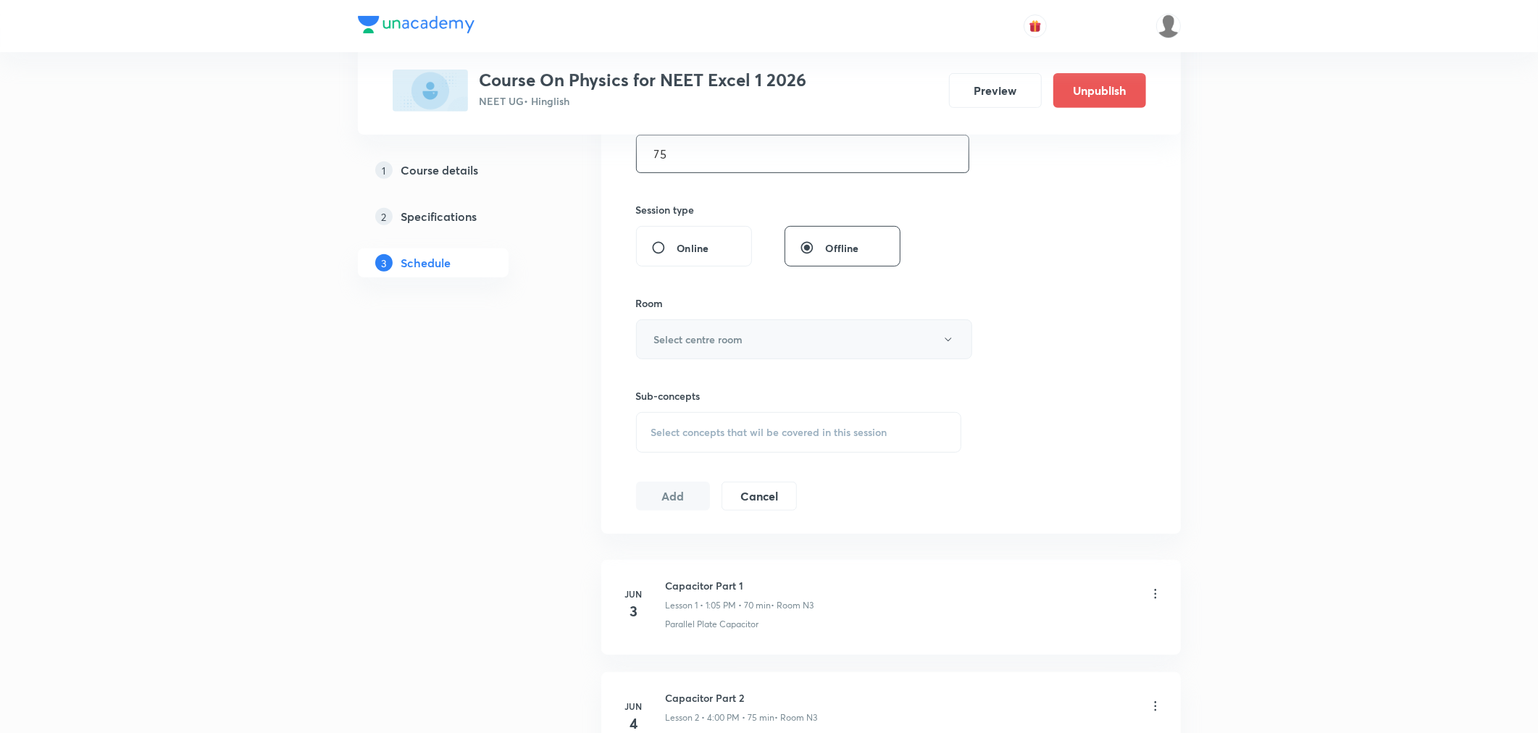
type input "75"
click at [719, 339] on h6 "Select centre room" at bounding box center [698, 339] width 89 height 15
click at [651, 493] on span "N5" at bounding box center [801, 493] width 317 height 15
click at [679, 435] on span "Select concepts that wil be covered in this session" at bounding box center [769, 433] width 236 height 12
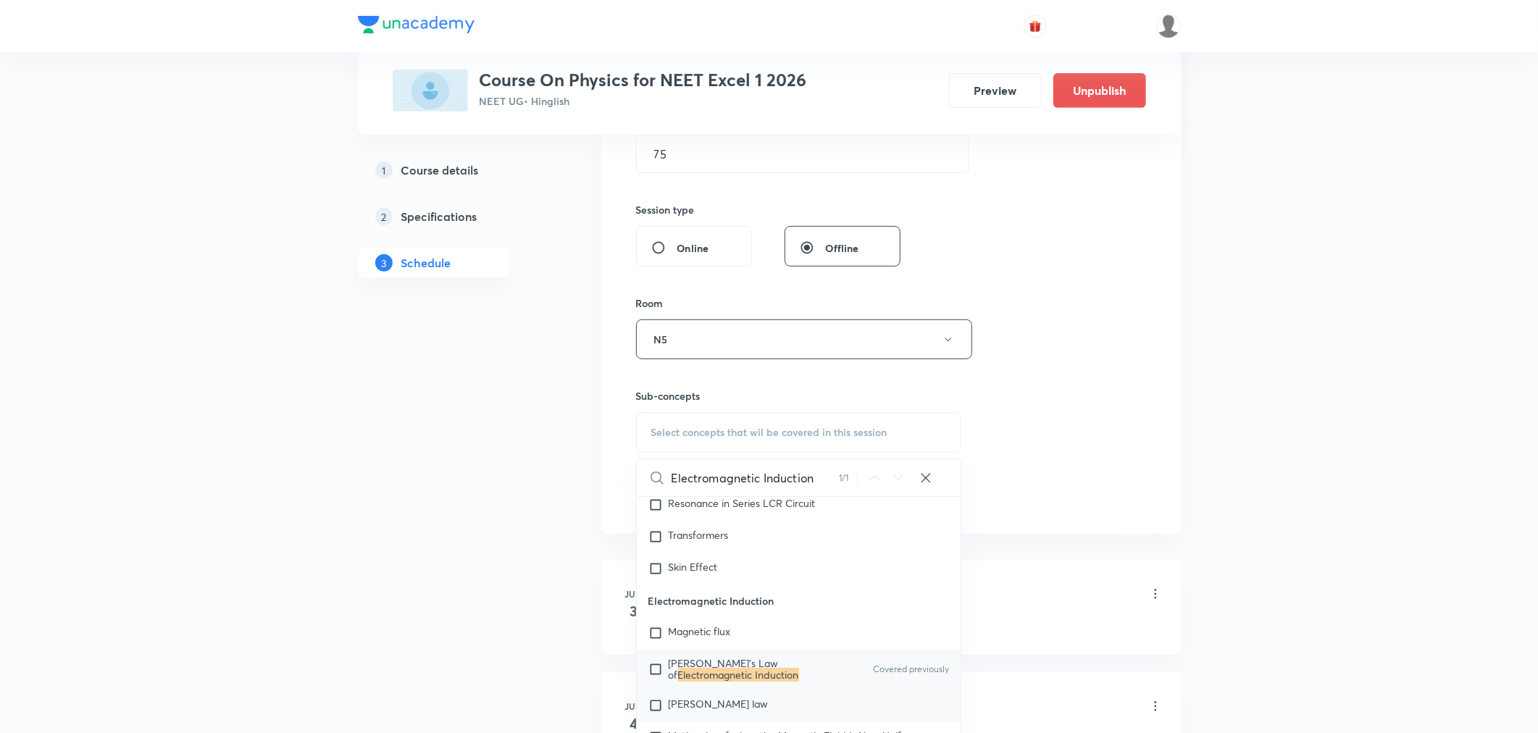
scroll to position [13877, 0]
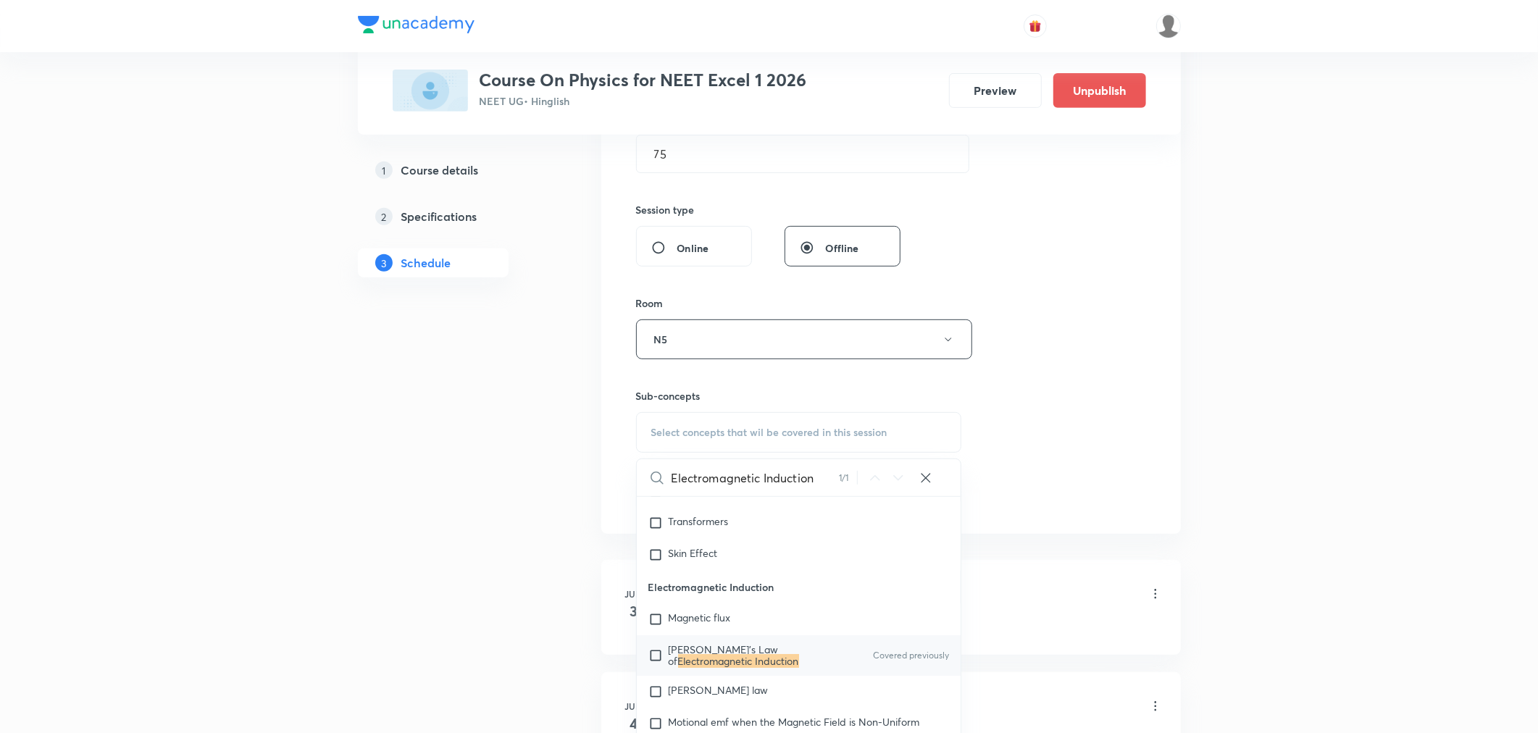
type input "Electromagnetic Induction"
click at [735, 668] on mark "Electromagnetic Induction" at bounding box center [738, 661] width 121 height 14
checkbox input "true"
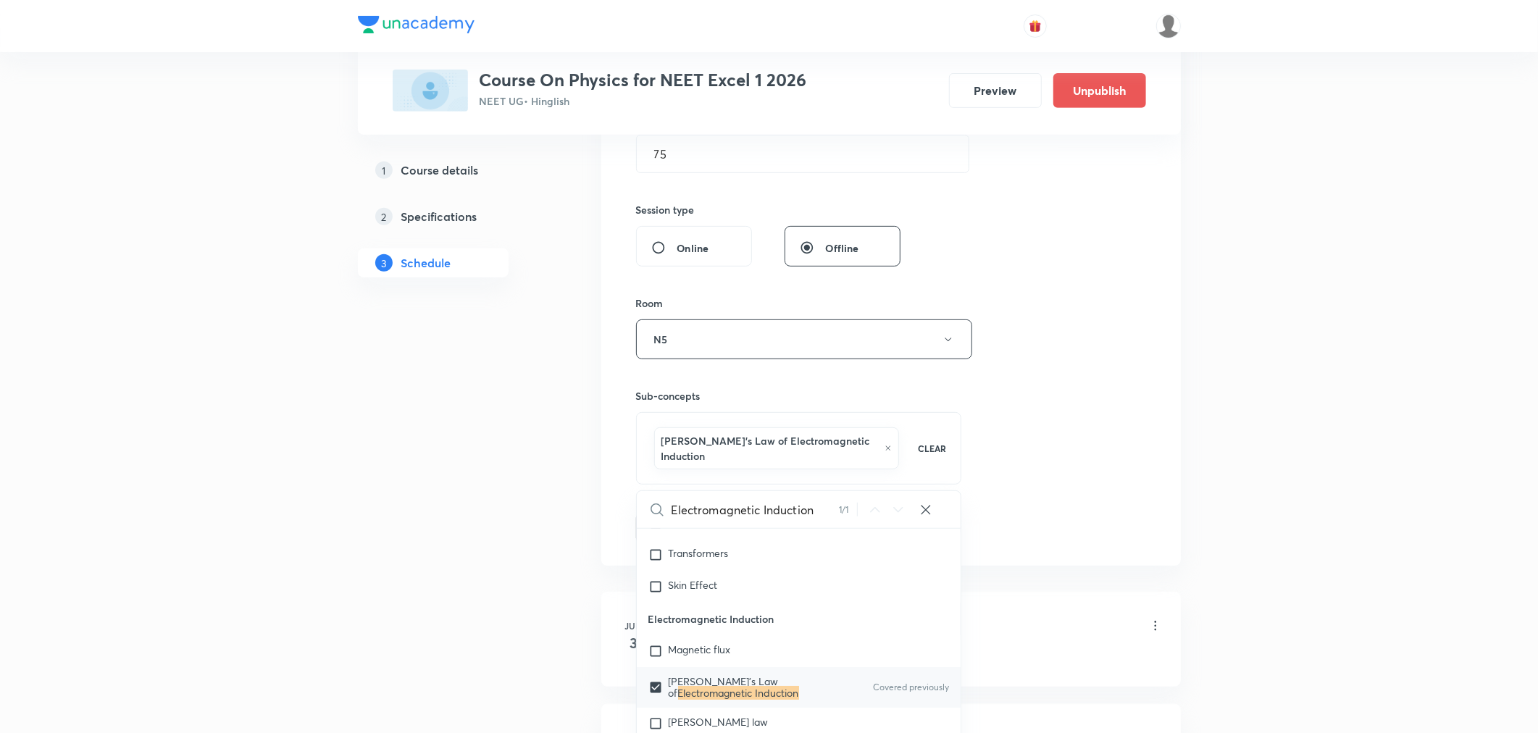
click at [1128, 438] on div "Session 69 Live class Session title 33/99 Electromagnetic Induction Part 10 ​ S…" at bounding box center [891, 186] width 510 height 712
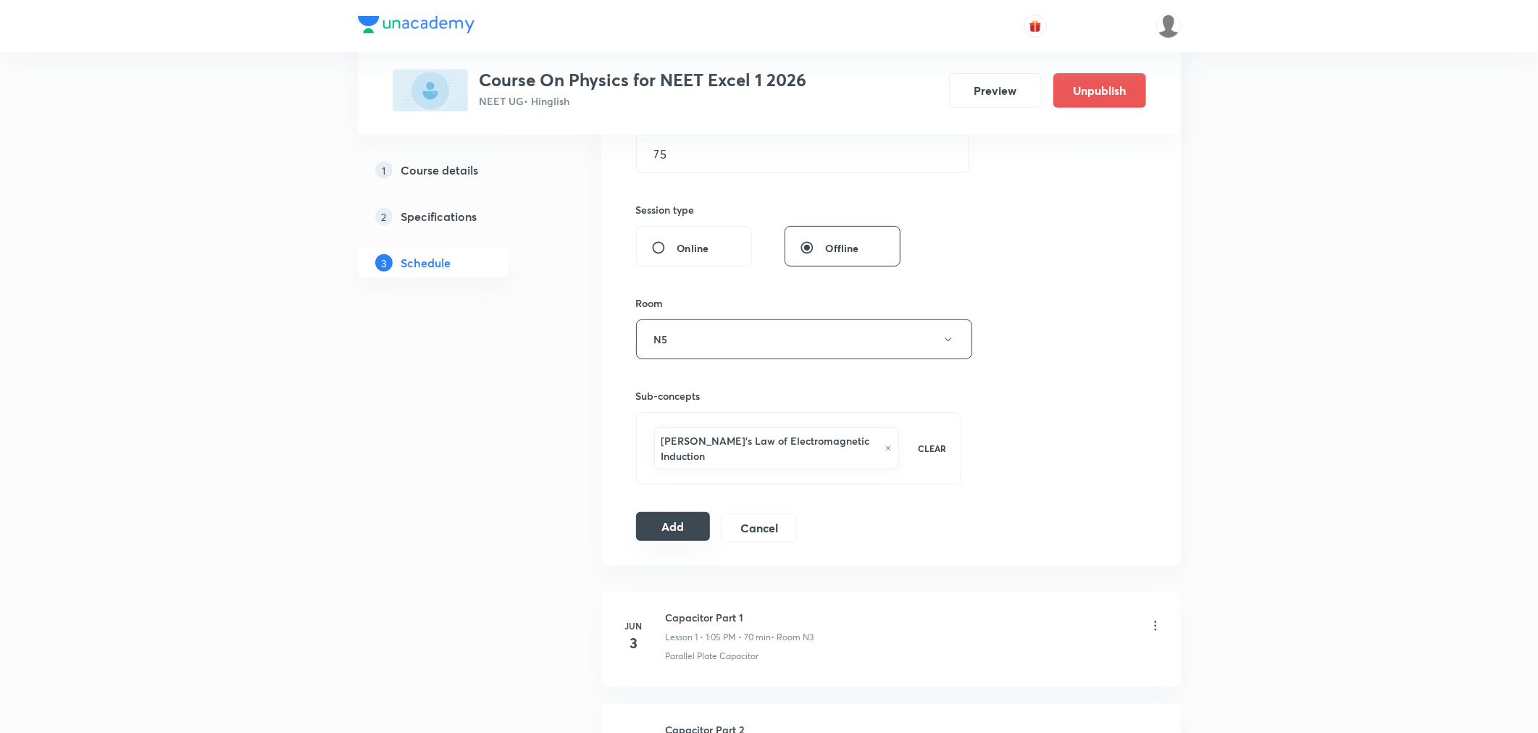
click at [677, 519] on button "Add" at bounding box center [673, 526] width 75 height 29
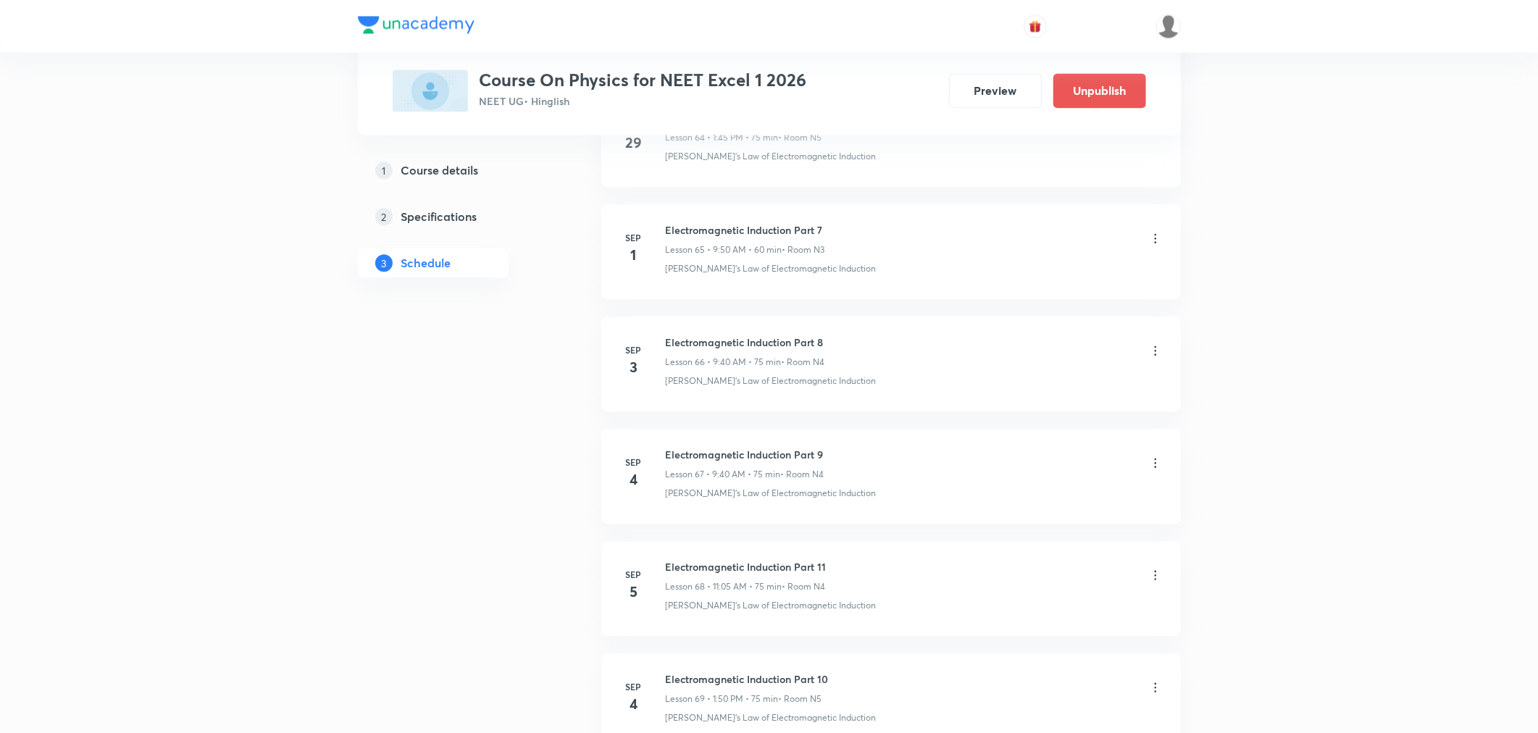
scroll to position [7359, 0]
click at [846, 450] on li "[DATE] Electromagnetic Induction Part 9 Lesson 67 • 9:40 AM • 75 min • Room N4 …" at bounding box center [891, 478] width 580 height 95
click at [843, 459] on div "Electromagnetic Induction Part 9 Lesson 67 • 9:40 AM • 75 min • Room N4" at bounding box center [914, 466] width 497 height 34
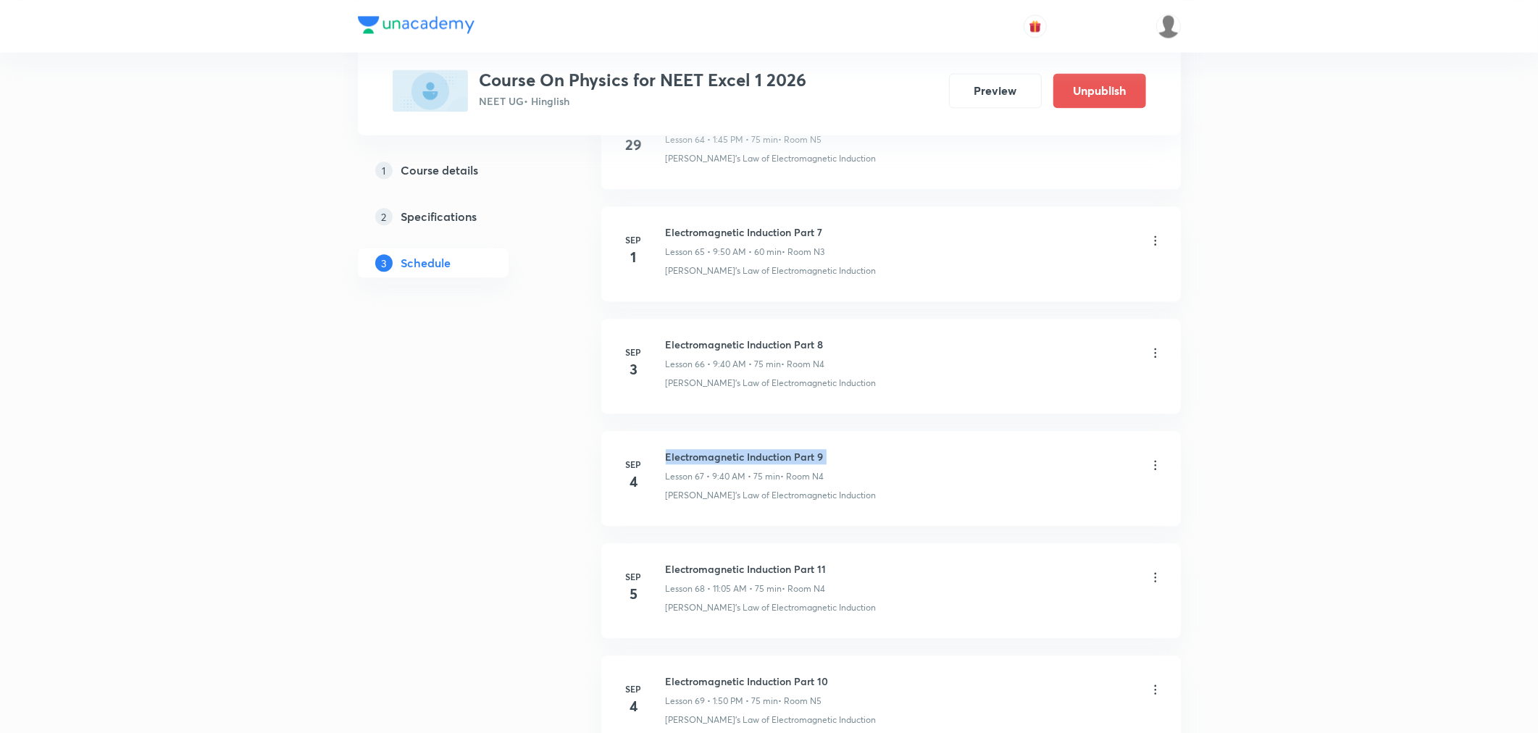
click at [843, 459] on div "Electromagnetic Induction Part 9 Lesson 67 • 9:40 AM • 75 min • Room N4" at bounding box center [914, 466] width 497 height 34
click at [848, 467] on div "Electromagnetic Induction Part 9 Lesson 67 • 9:40 AM • 75 min • Room N4" at bounding box center [914, 466] width 497 height 34
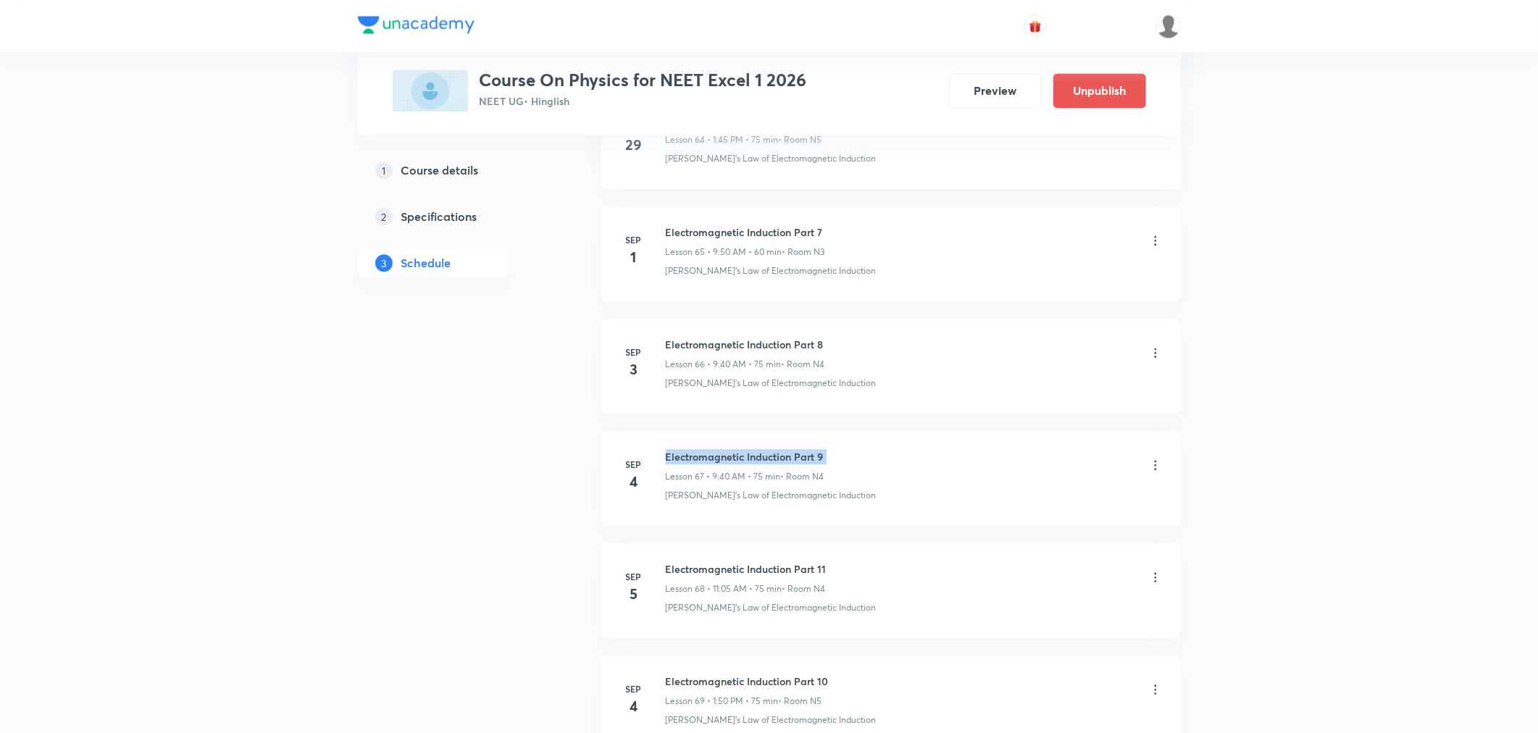
click at [848, 467] on div "Electromagnetic Induction Part 9 Lesson 67 • 9:40 AM • 75 min • Room N4" at bounding box center [914, 466] width 497 height 34
